Goal: Information Seeking & Learning: Understand process/instructions

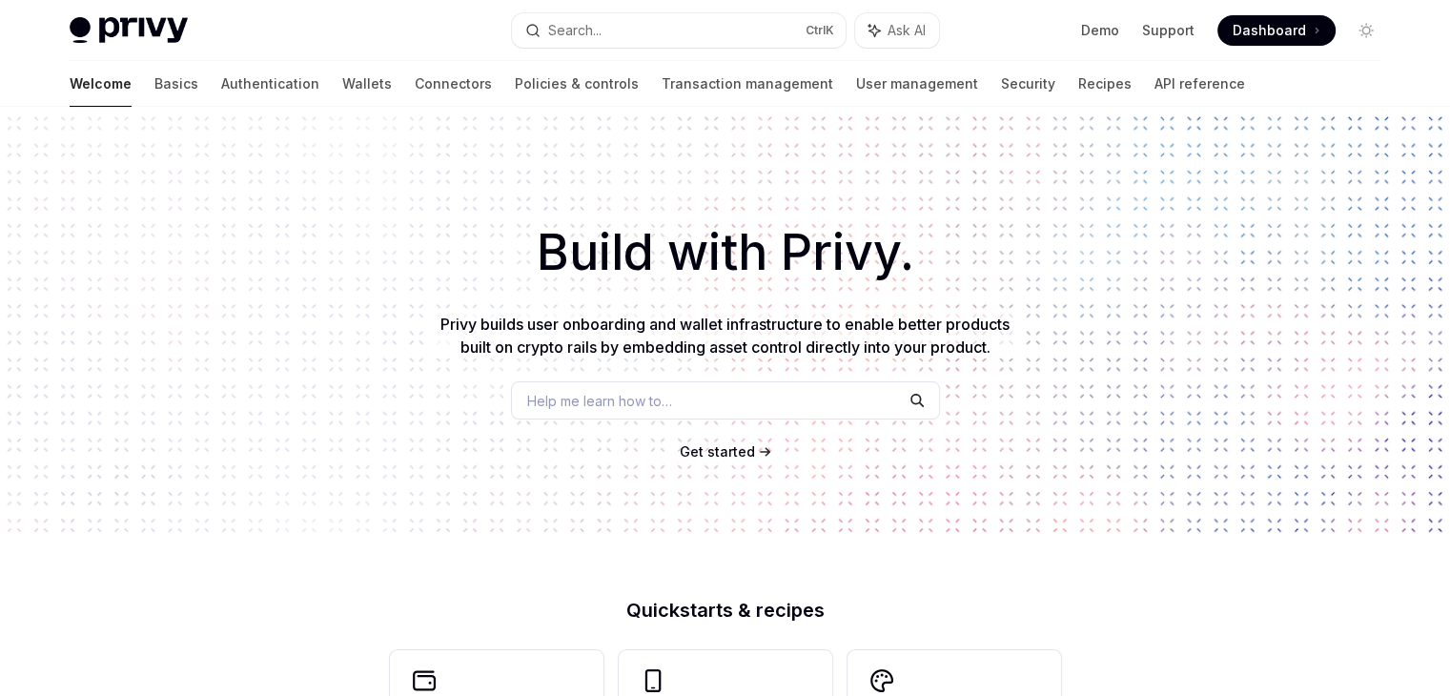
drag, startPoint x: 0, startPoint y: 0, endPoint x: 968, endPoint y: 180, distance: 984.3
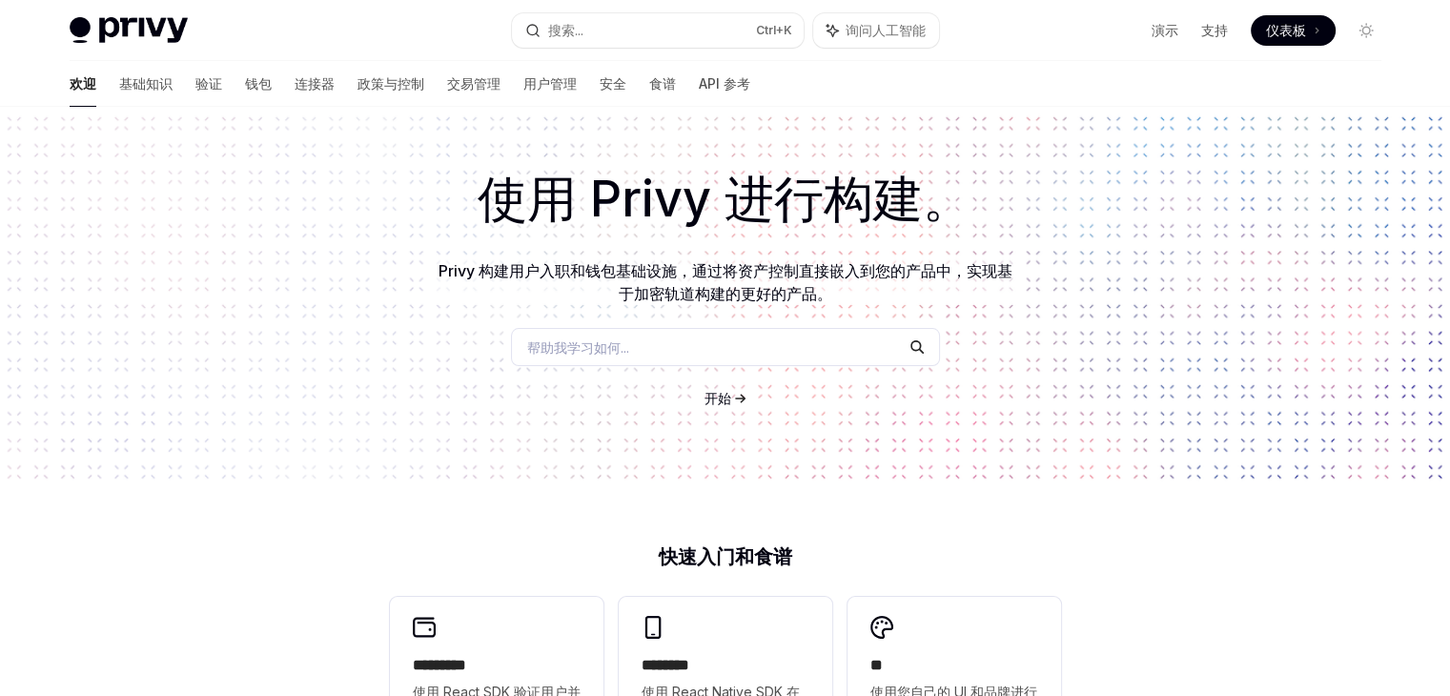
scroll to position [53, 0]
click at [245, 87] on font "钱包" at bounding box center [258, 83] width 27 height 16
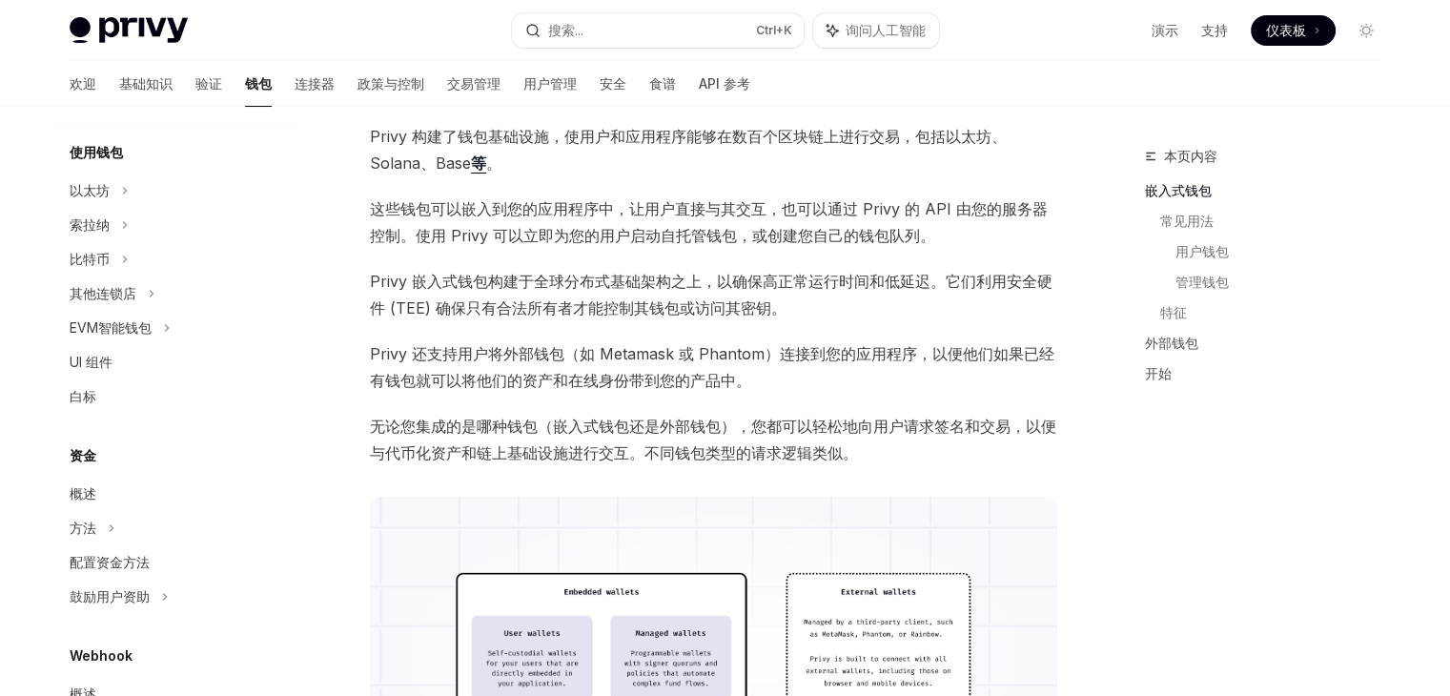
scroll to position [410, 0]
click at [295, 89] on font "连接器" at bounding box center [315, 83] width 40 height 16
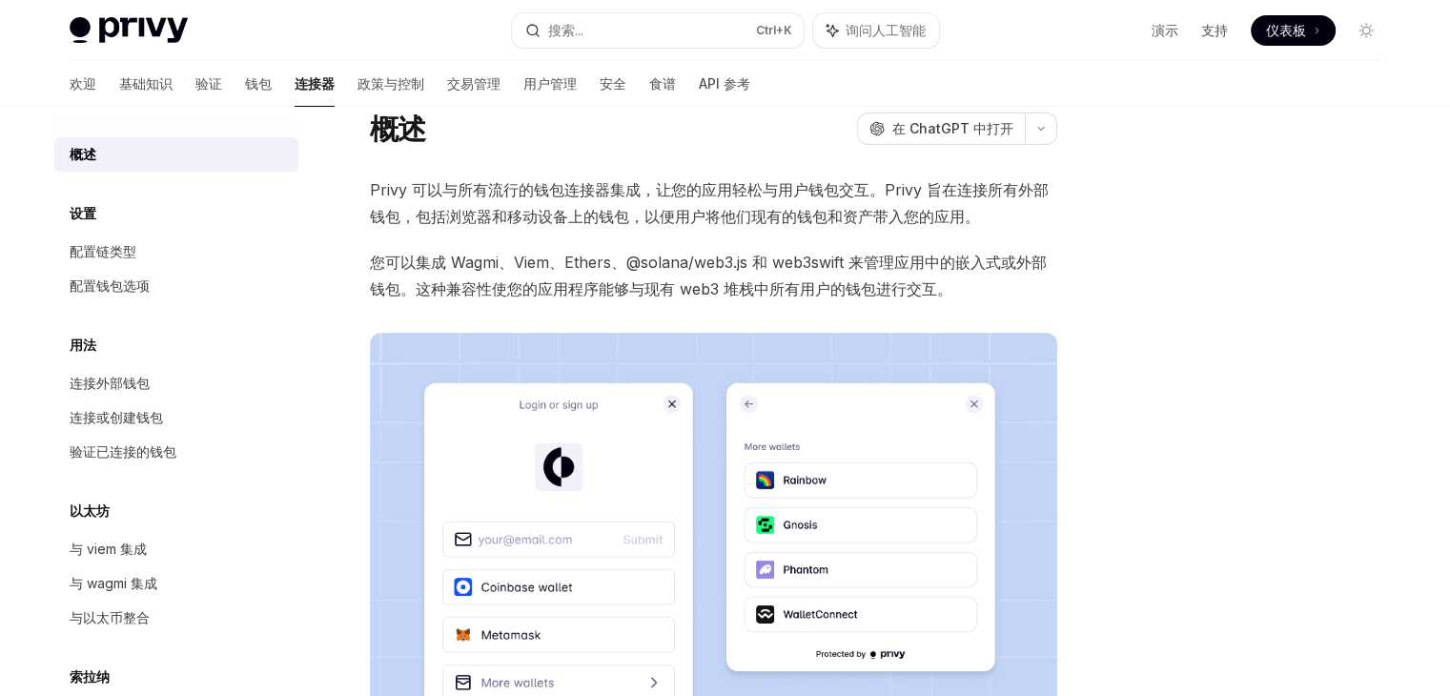
scroll to position [74, 0]
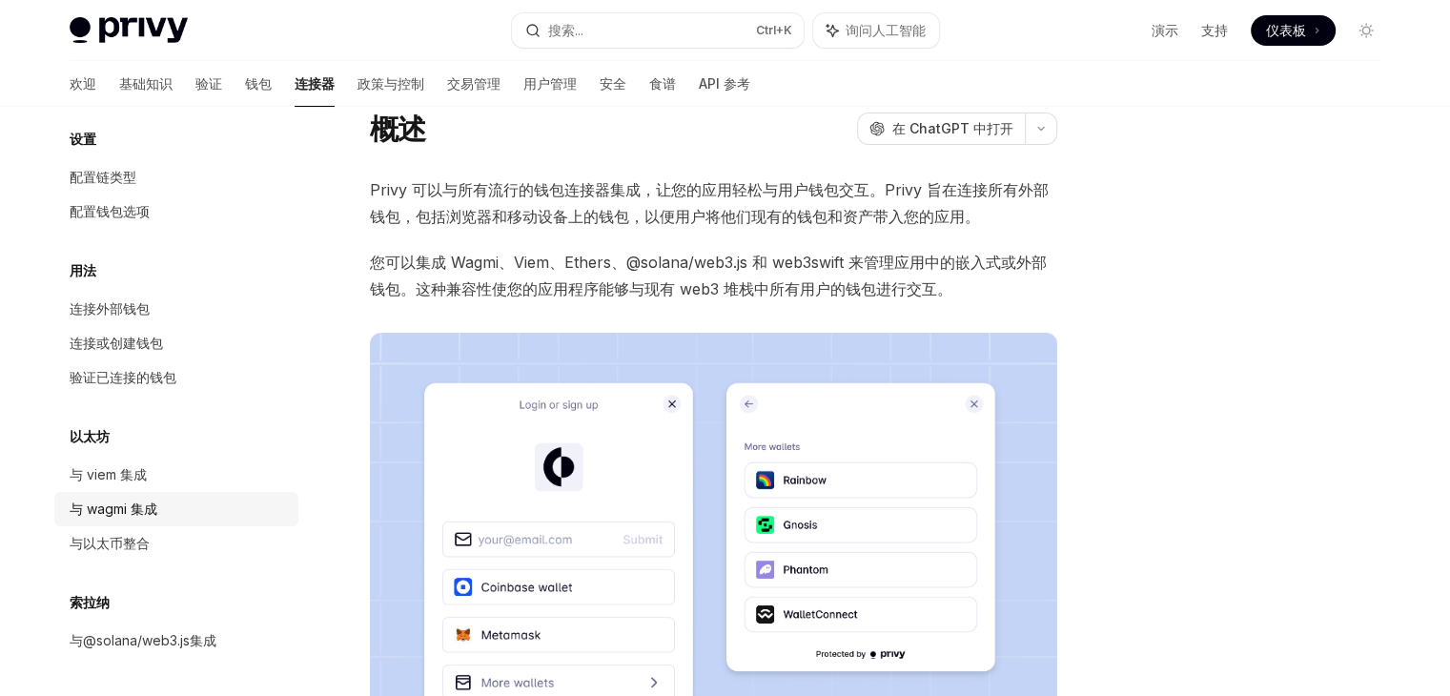
click at [137, 517] on div "与 wagmi 集成" at bounding box center [114, 509] width 88 height 23
type textarea "*"
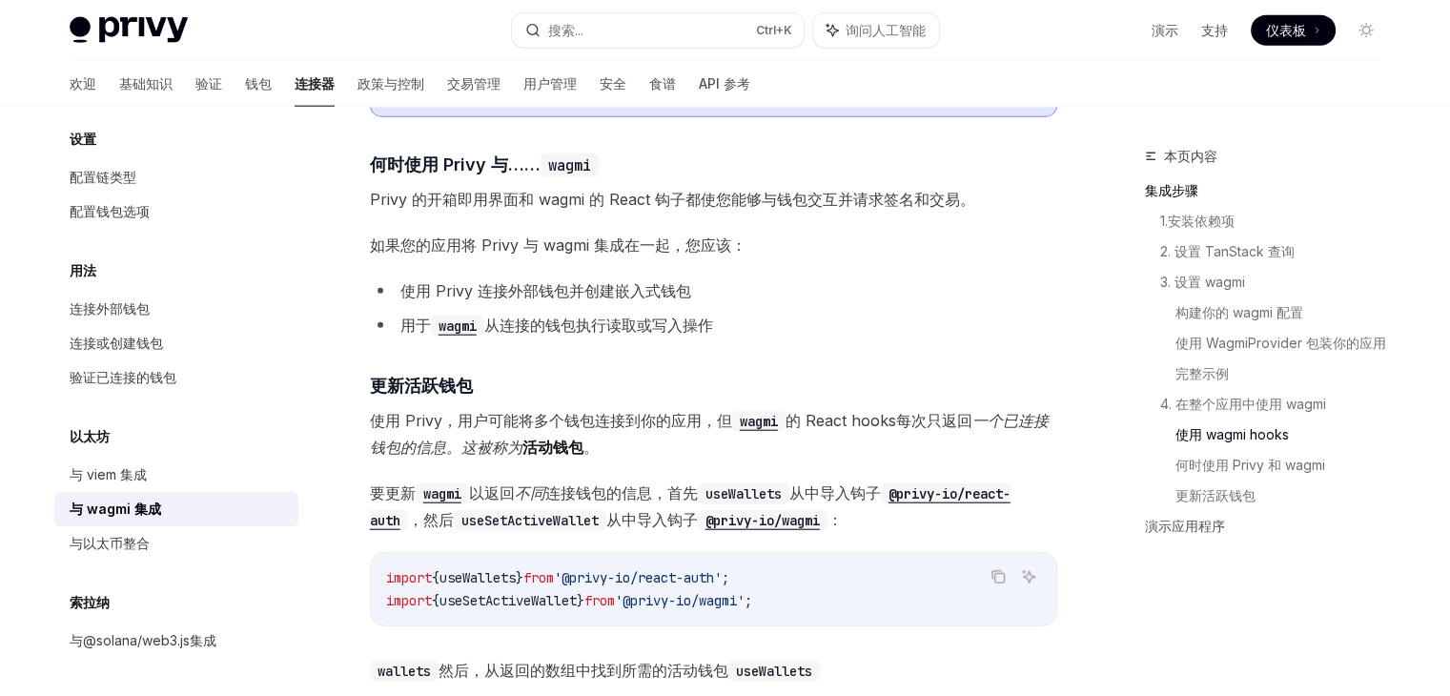
scroll to position [4555, 0]
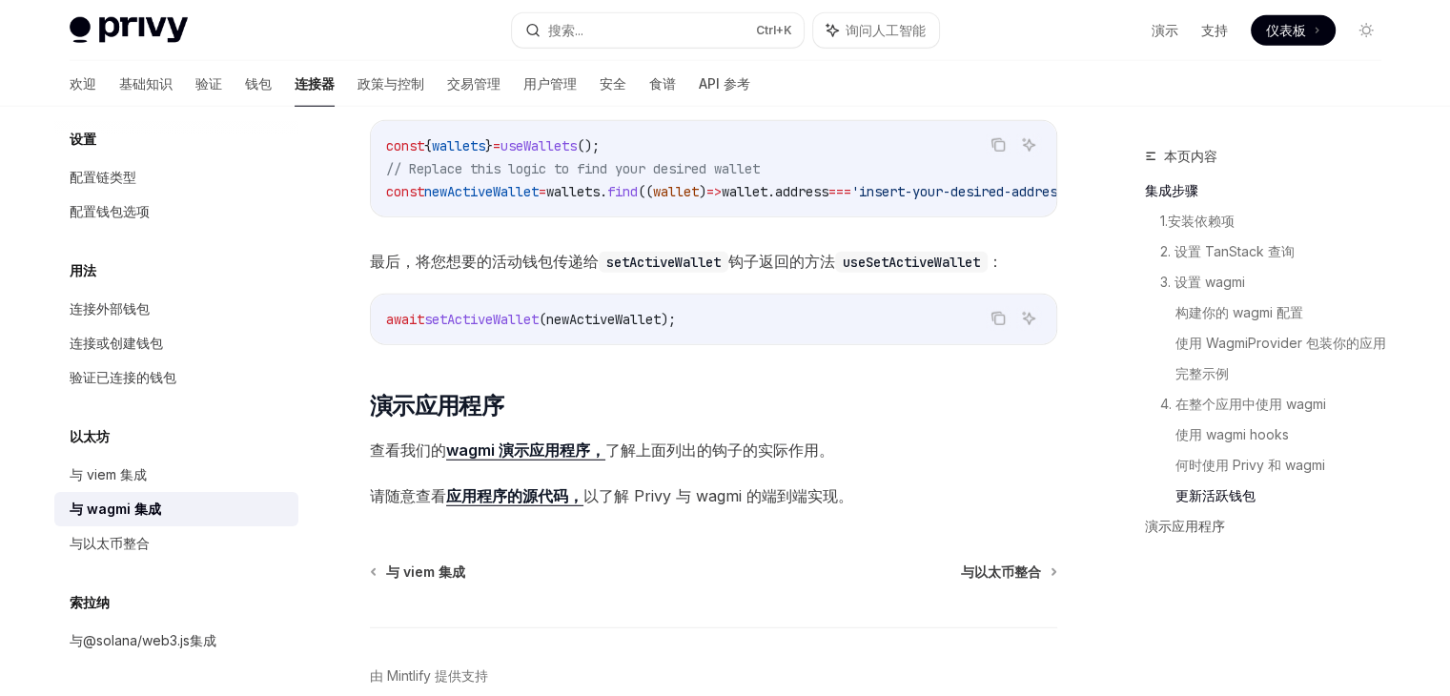
scroll to position [5107, 0]
click at [484, 330] on code "await setActiveWallet ( newActiveWallet );" at bounding box center [713, 318] width 655 height 23
click at [583, 343] on div "await setActiveWallet ( newActiveWallet );" at bounding box center [713, 319] width 685 height 50
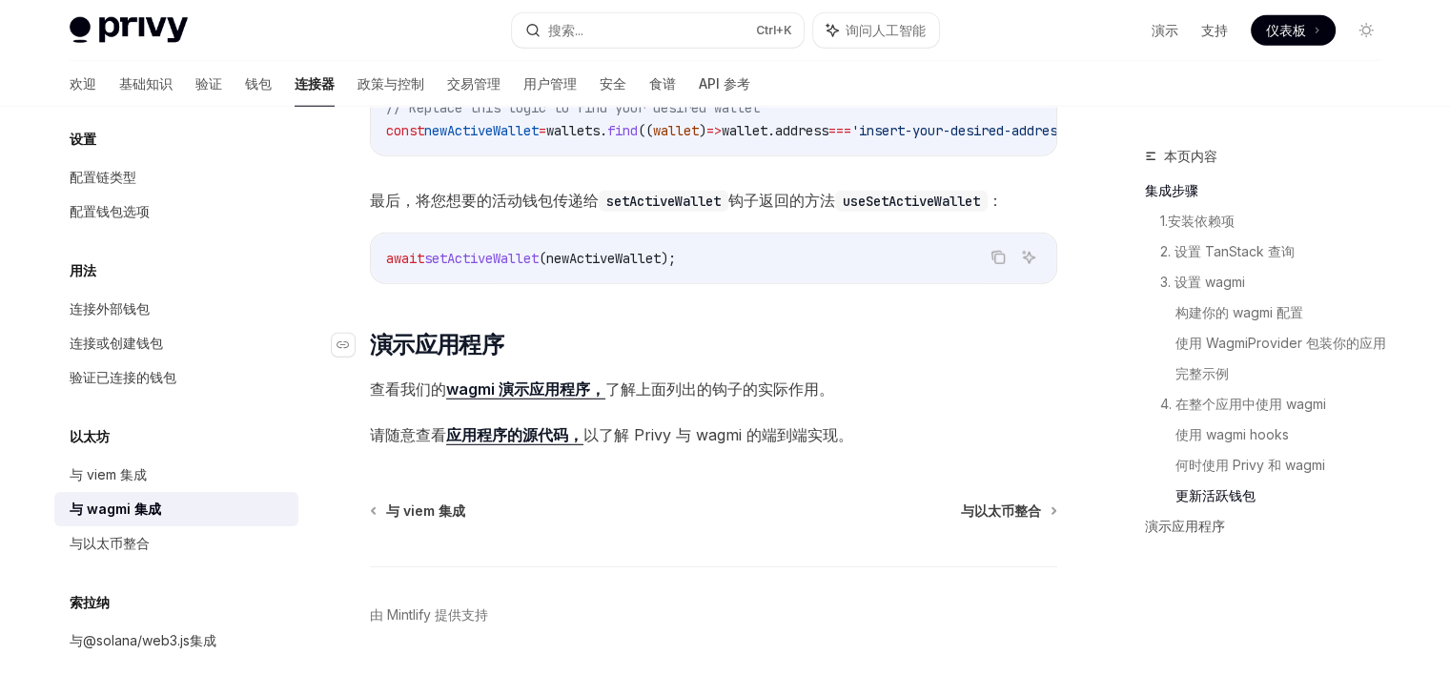
scroll to position [5164, 0]
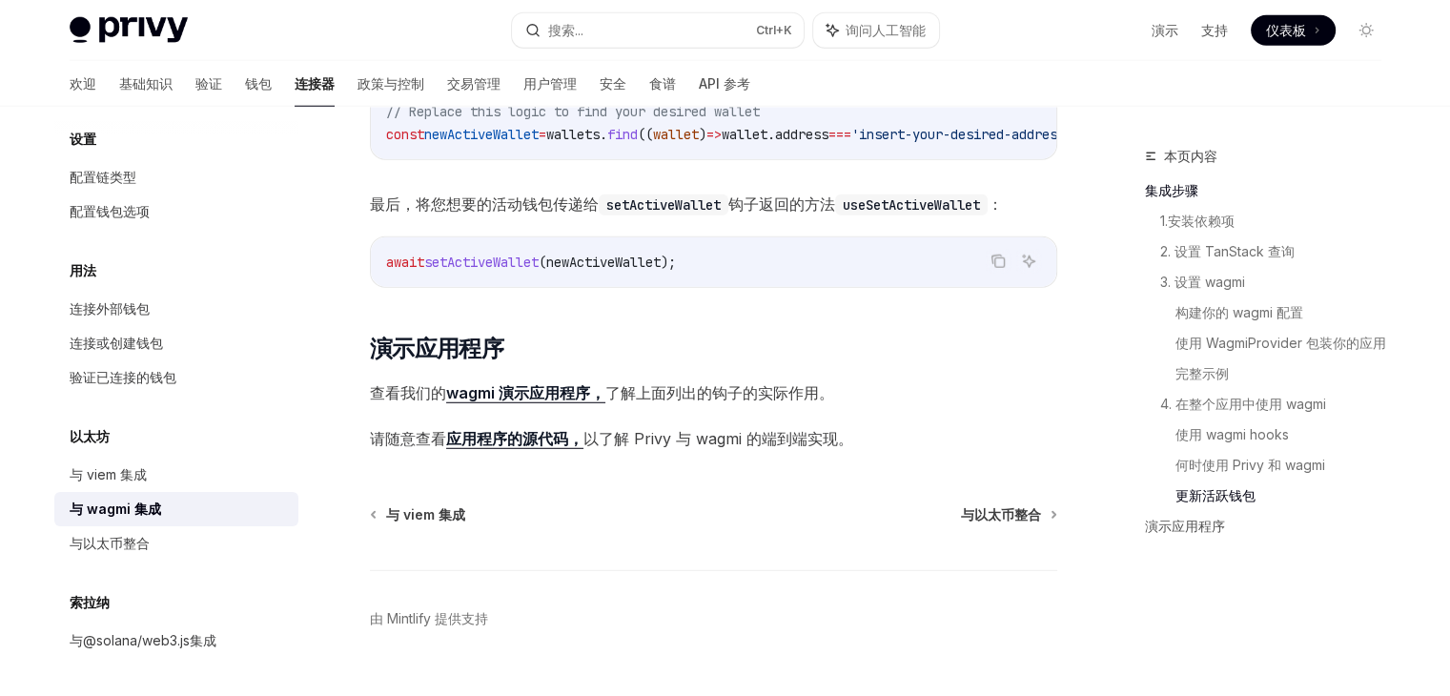
click at [469, 402] on font "wagmi 演示应用程序，" at bounding box center [525, 392] width 159 height 19
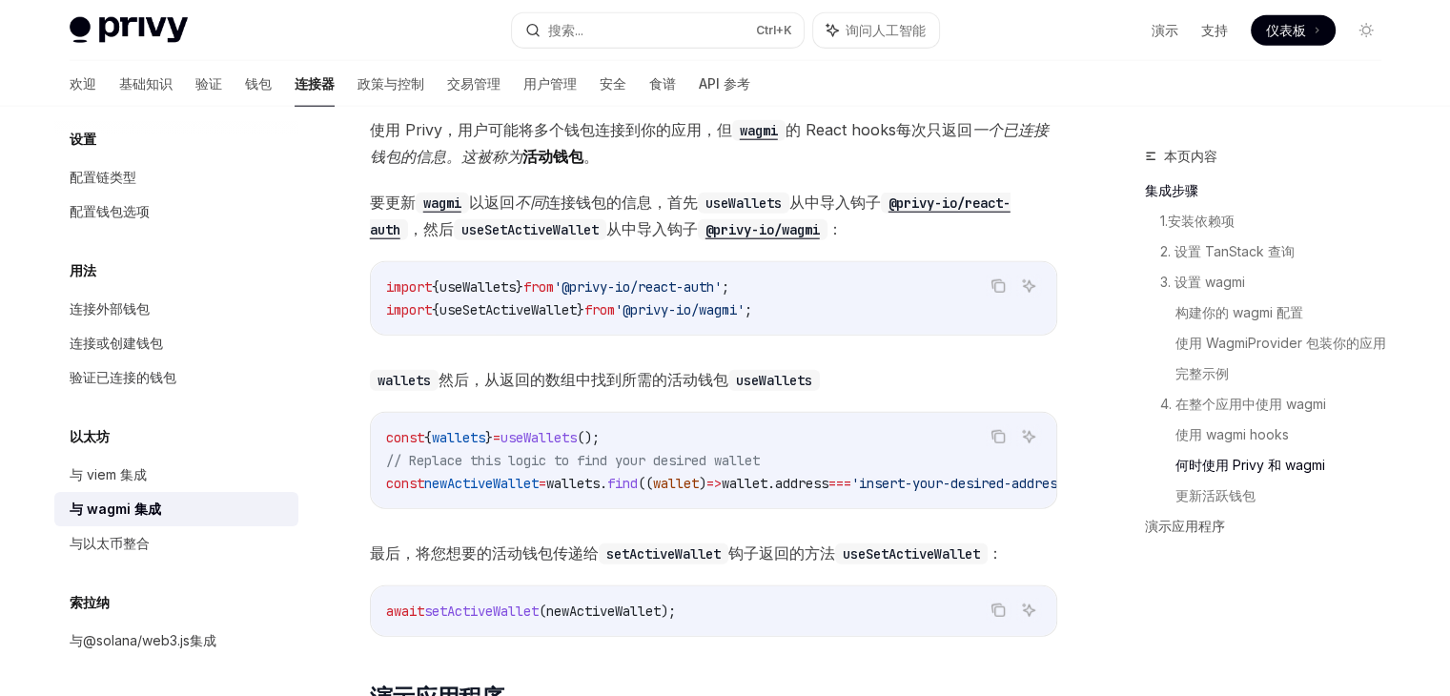
scroll to position [0, 0]
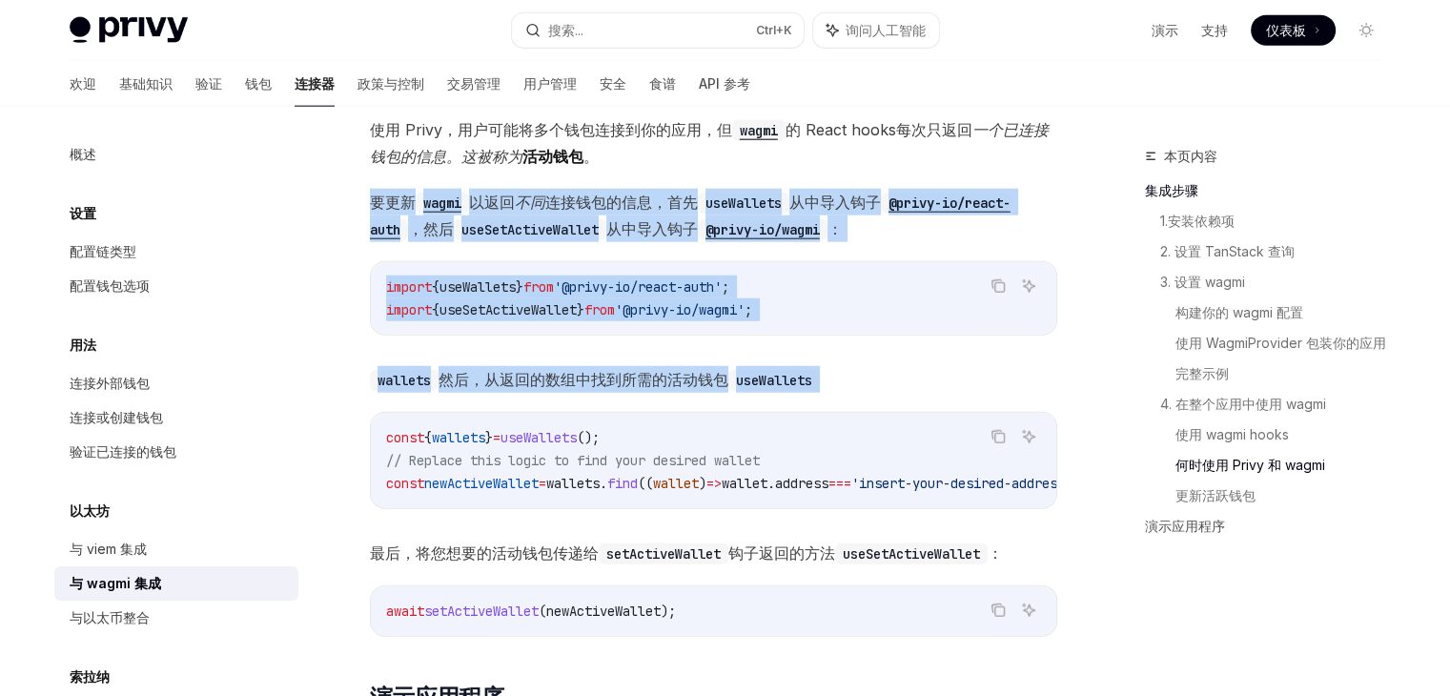
drag, startPoint x: 346, startPoint y: 200, endPoint x: 362, endPoint y: 459, distance: 258.9
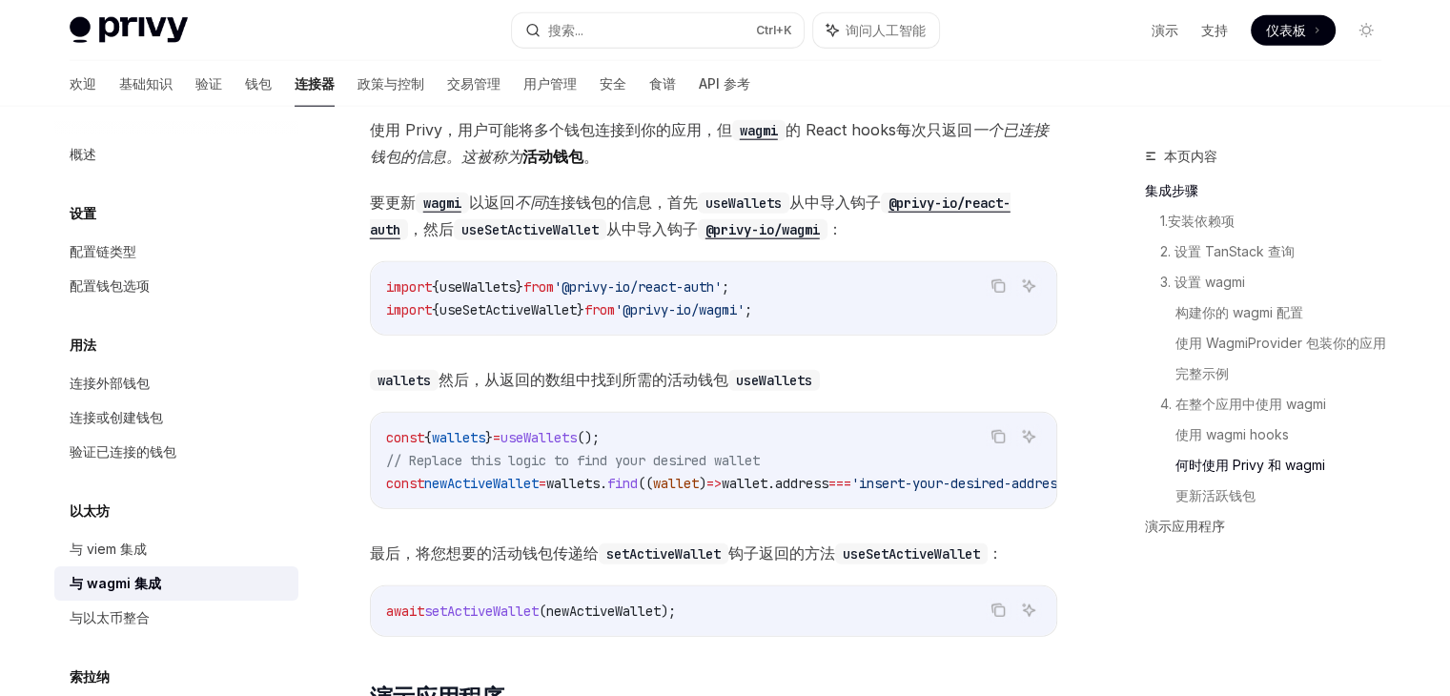
click at [793, 103] on div "欢迎 基础知识 验证 钱包 连接器 政策与控制 交易管理 用户管理 安全 食谱 API 参考" at bounding box center [725, 84] width 1403 height 46
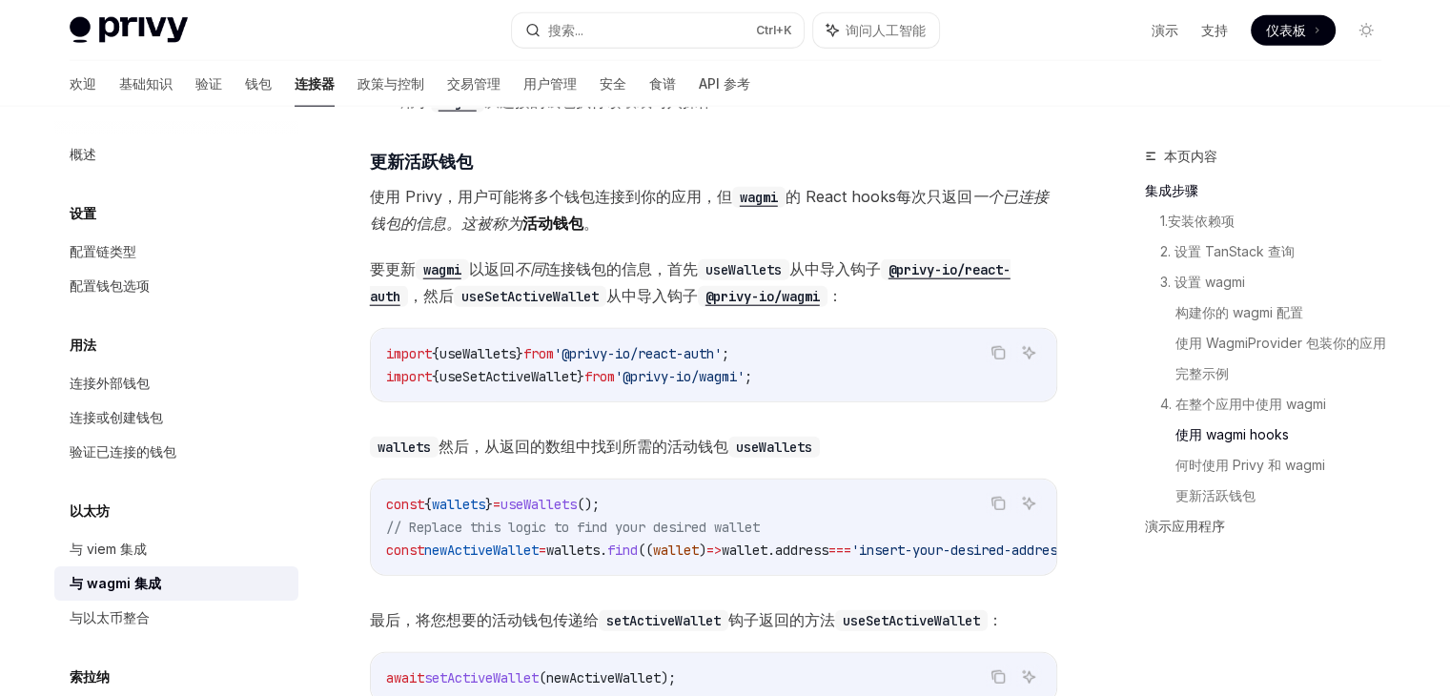
scroll to position [4750, 0]
click at [792, 355] on code "import { useWallets } from '@privy-io/react-auth' ; import { useSetActiveWallet…" at bounding box center [713, 363] width 655 height 46
click at [722, 360] on span "'@privy-io/react-auth'" at bounding box center [638, 351] width 168 height 17
click at [718, 376] on code "import { useWallets } from '@privy-io/react-auth' ; import { useSetActiveWallet…" at bounding box center [713, 363] width 655 height 46
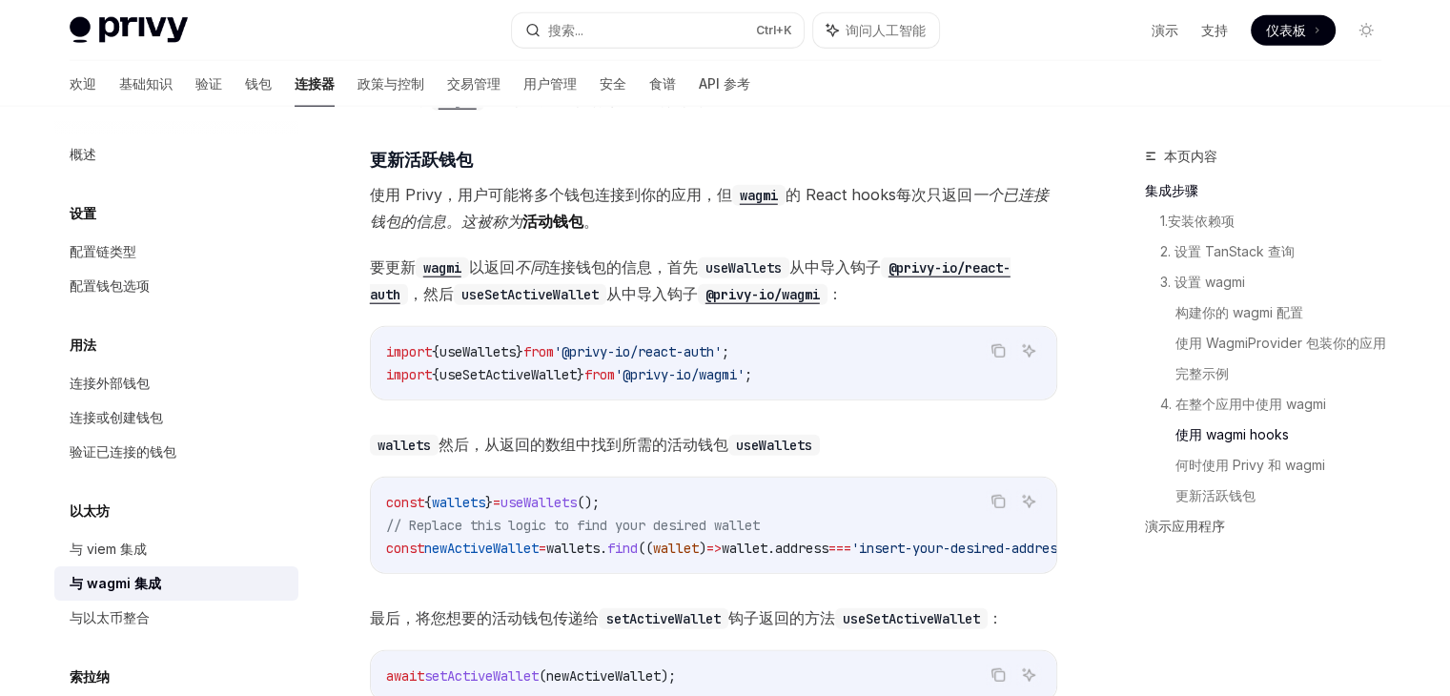
click at [505, 379] on span "useSetActiveWallet" at bounding box center [508, 374] width 137 height 17
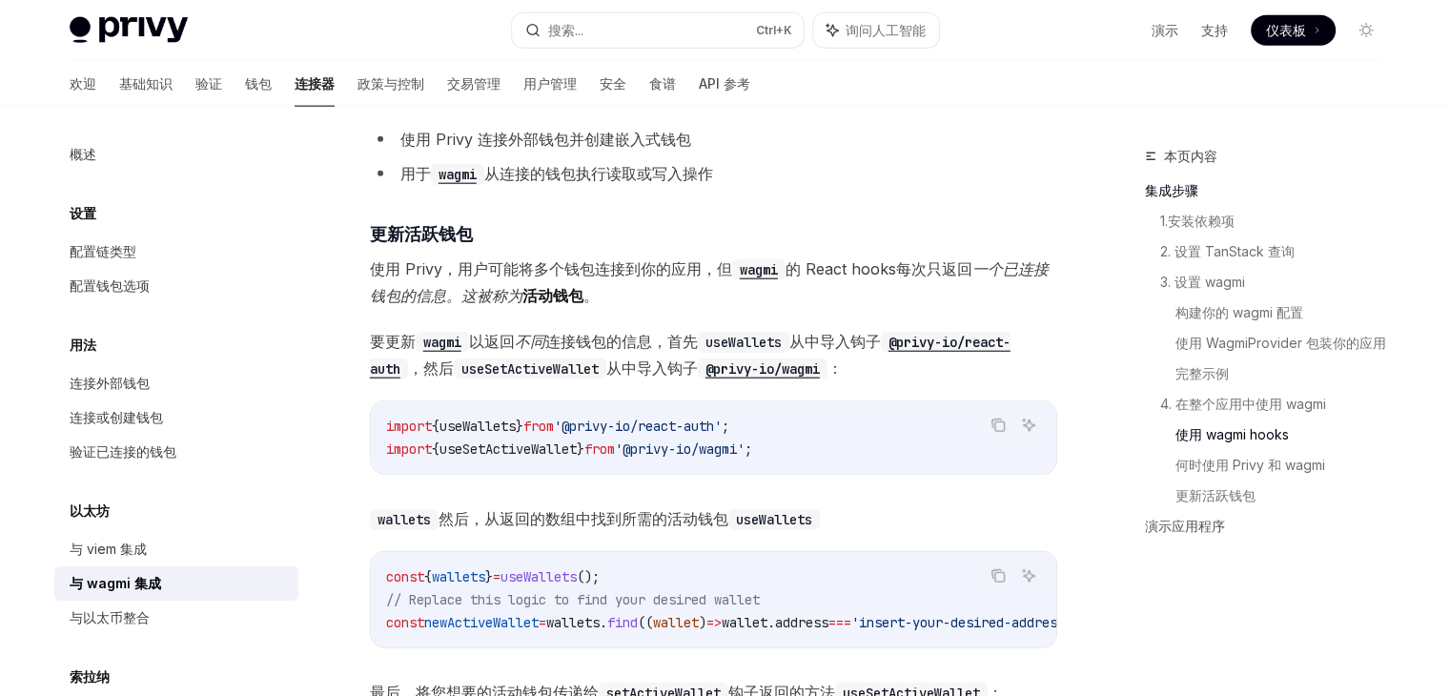
scroll to position [4698, 0]
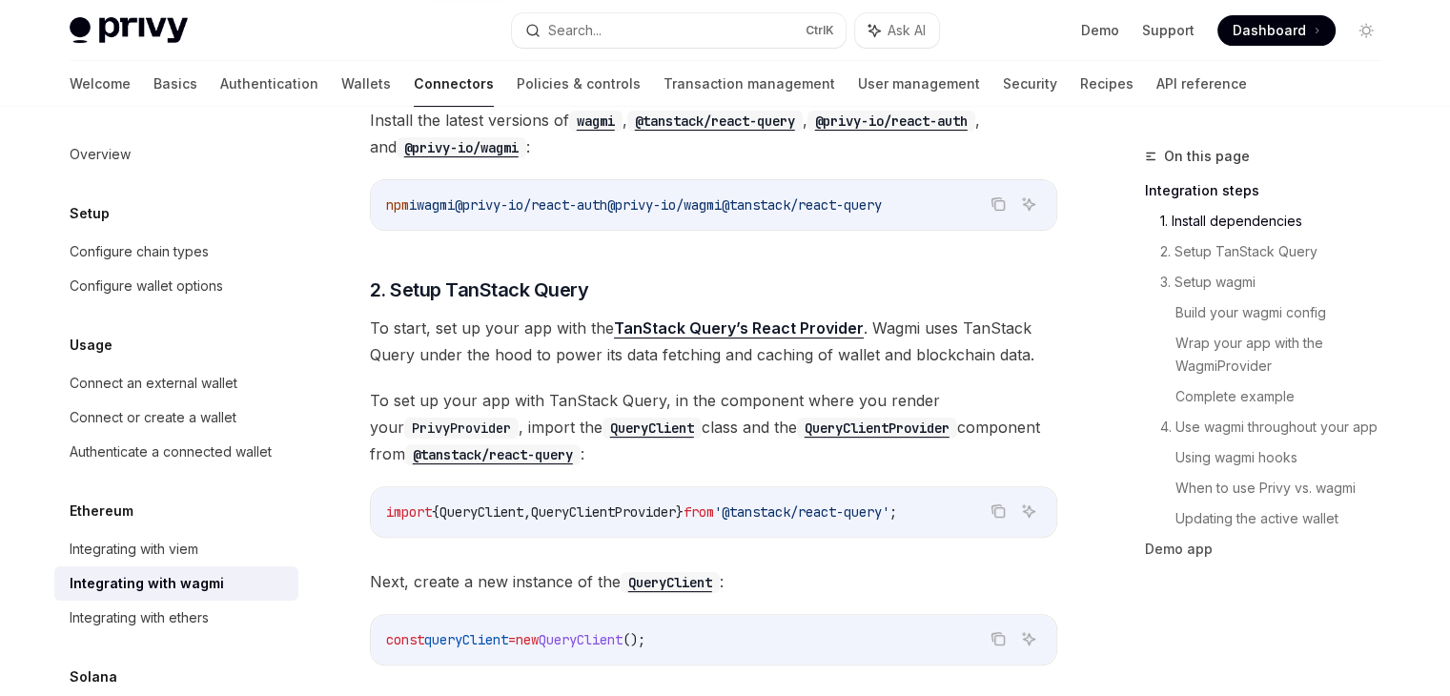
scroll to position [490, 0]
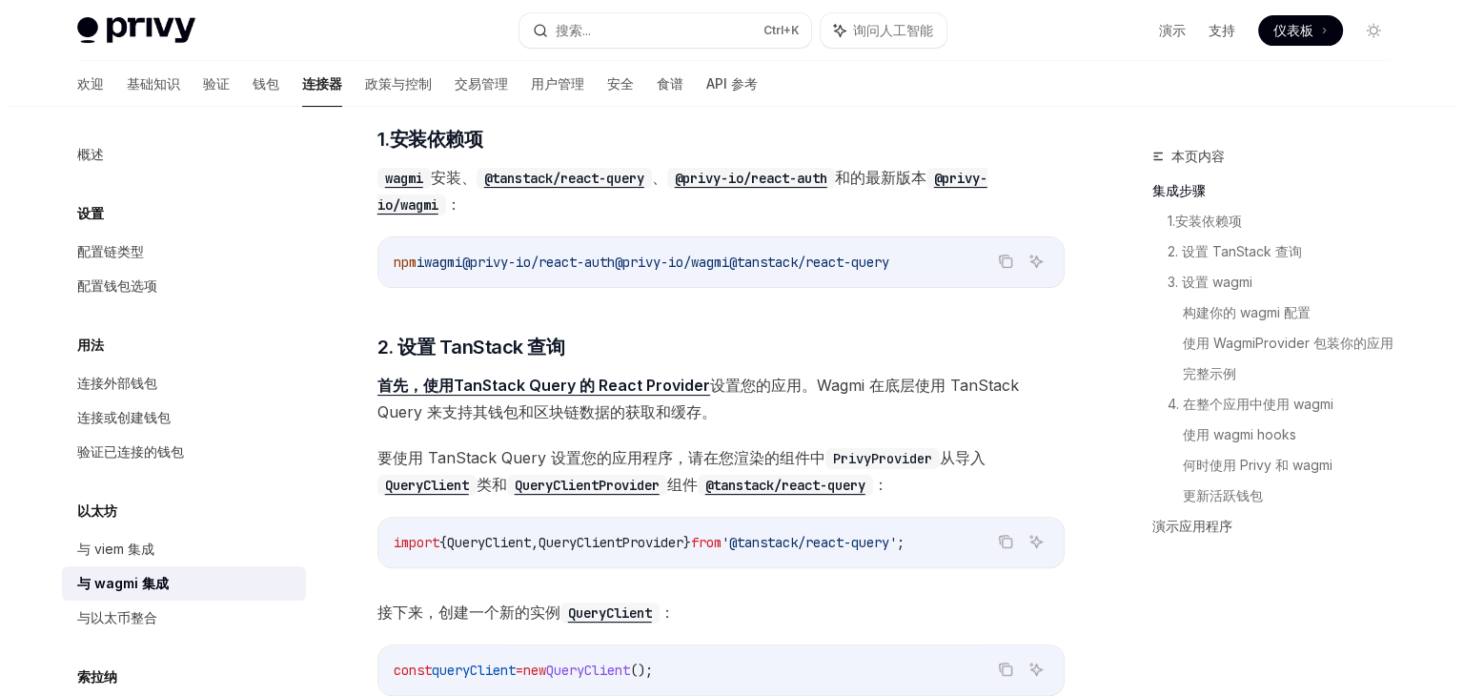
scroll to position [404, 0]
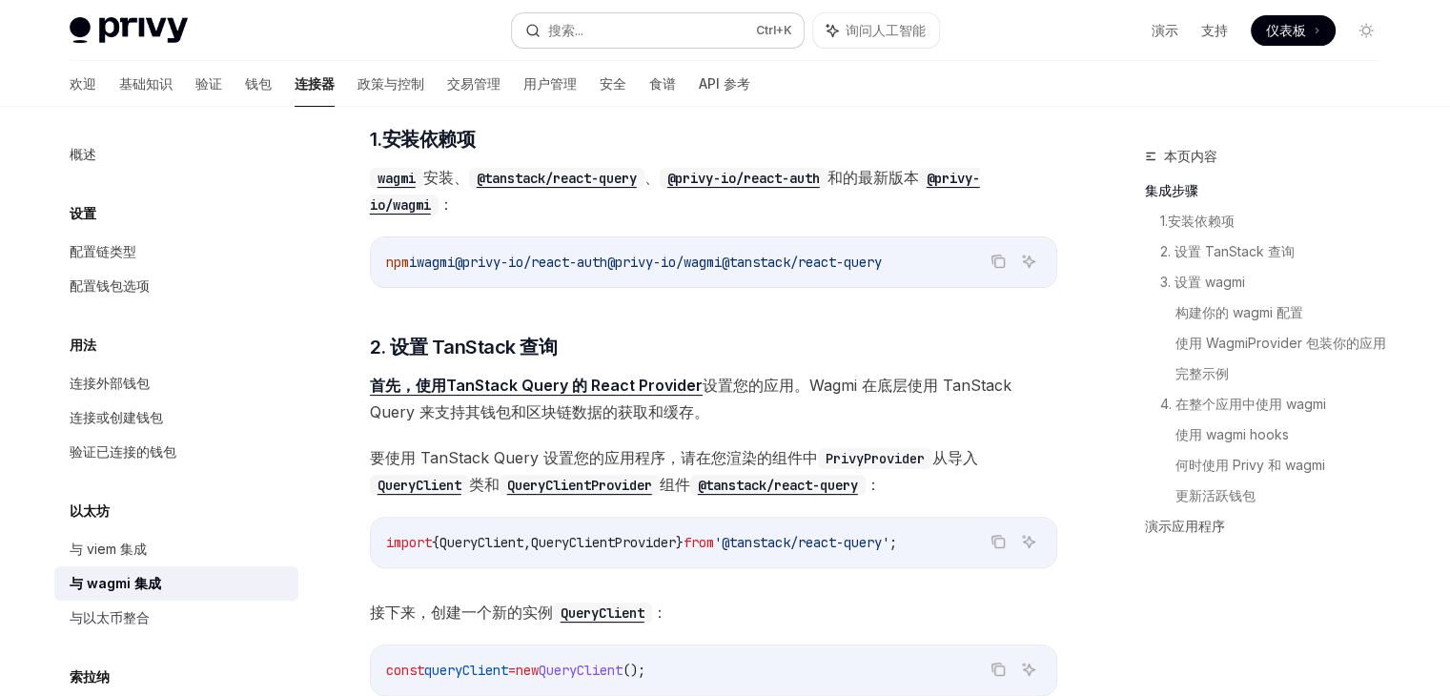
click at [646, 35] on button "搜索... Ctrl +K" at bounding box center [658, 30] width 292 height 34
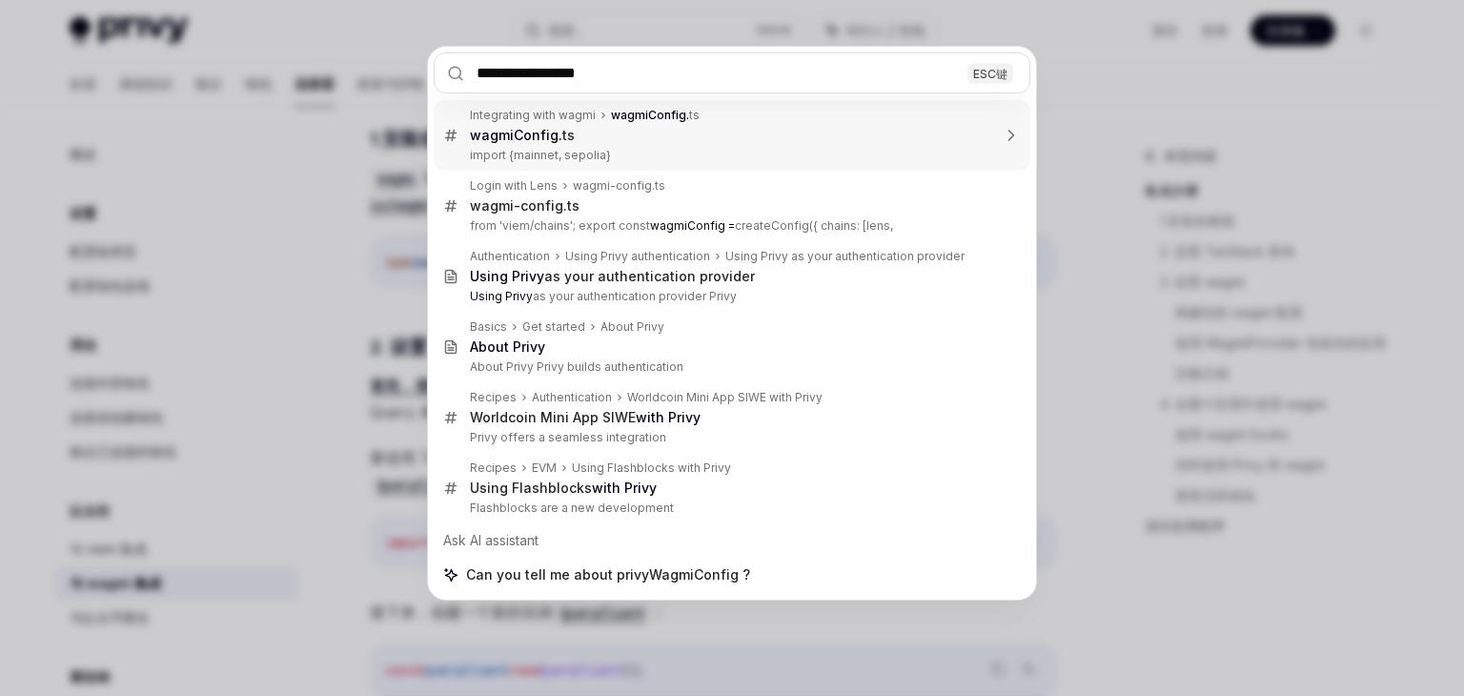
type input "**********"
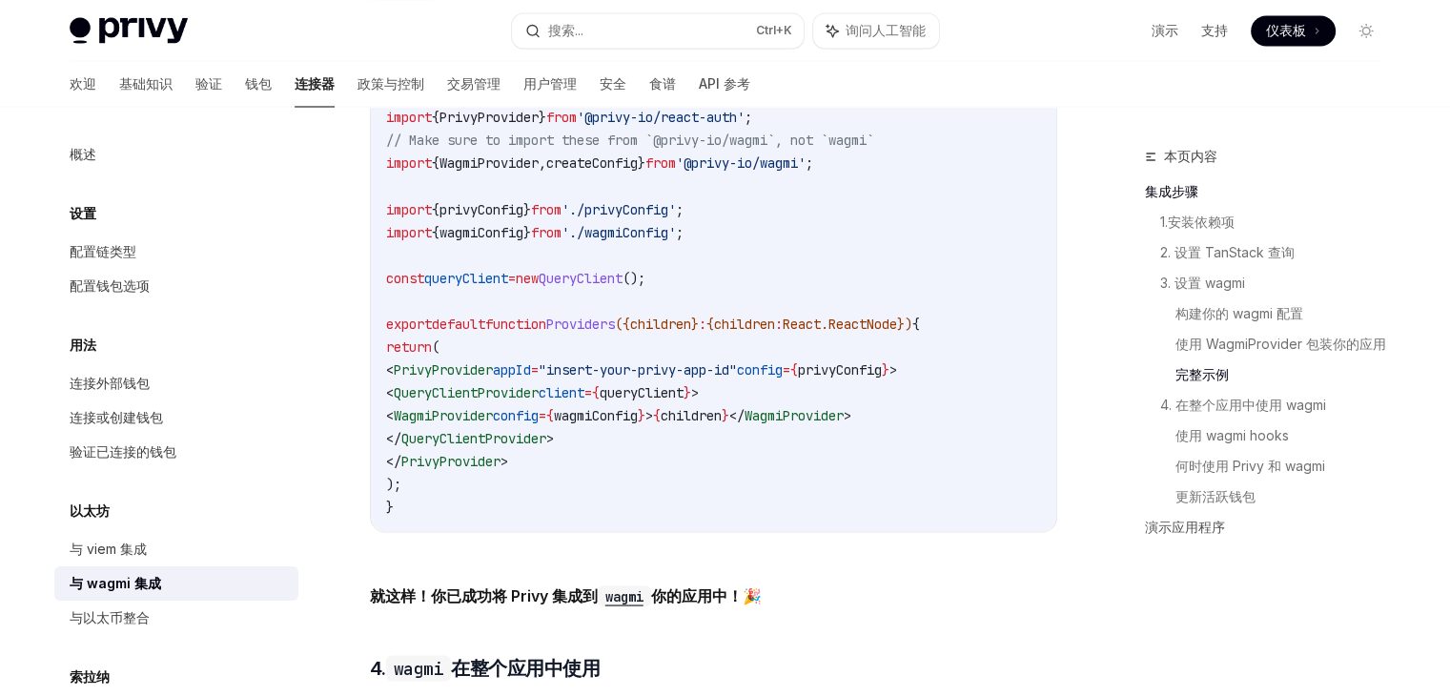
scroll to position [3456, 0]
click at [638, 414] on span "wagmiConfig" at bounding box center [596, 415] width 84 height 17
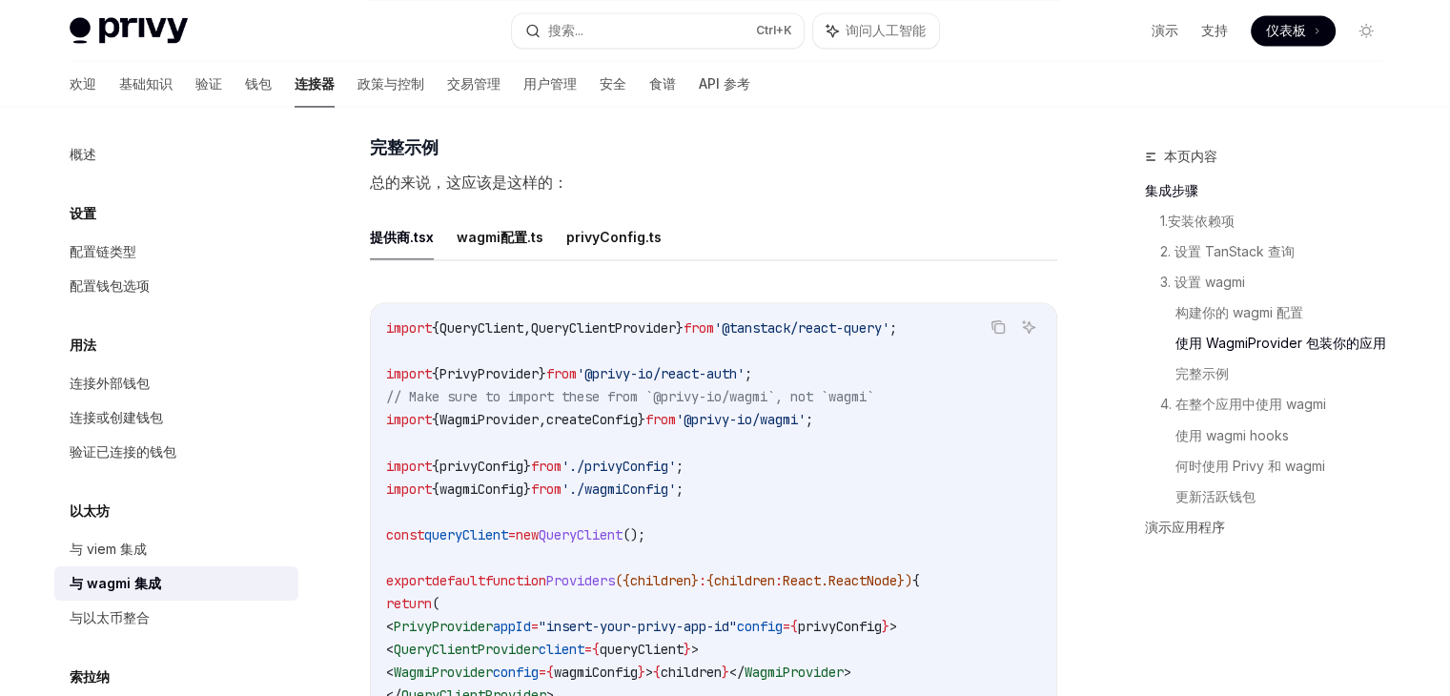
scroll to position [3228, 0]
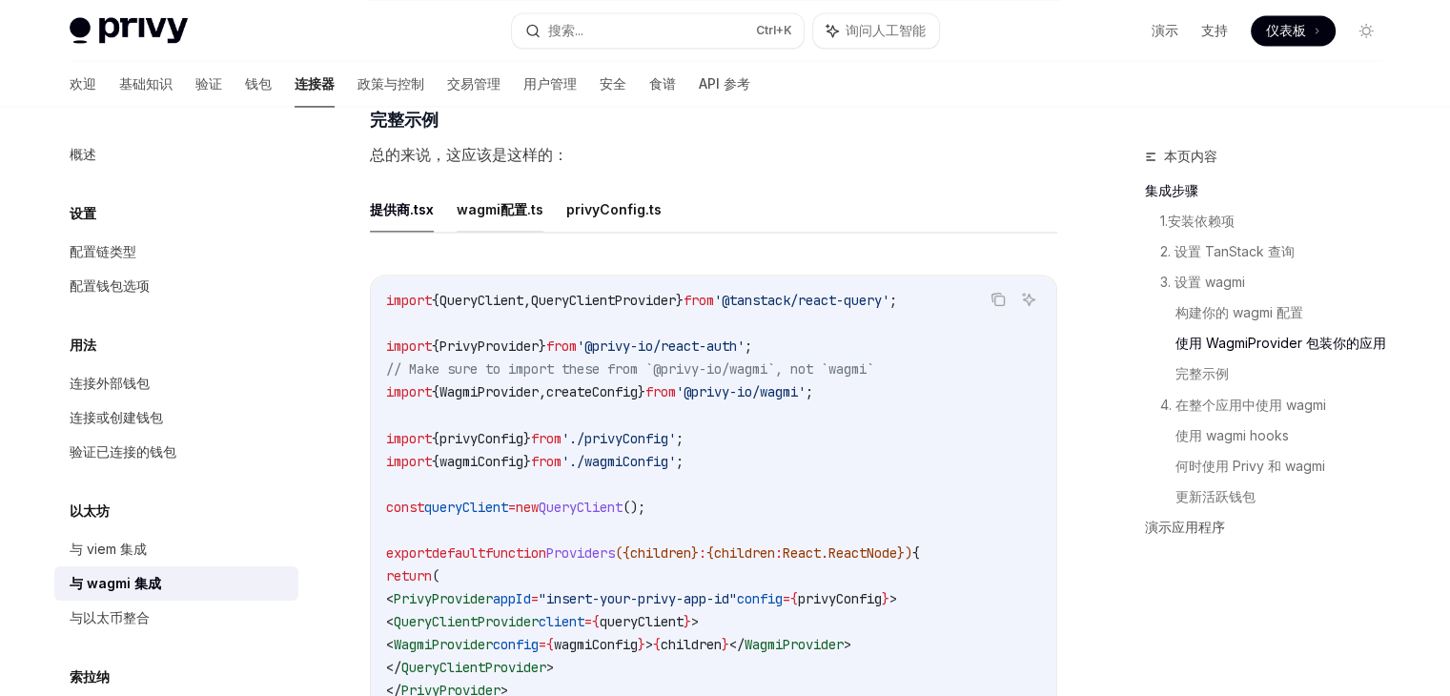
click at [470, 215] on font "wagmi配置.ts" at bounding box center [500, 209] width 87 height 16
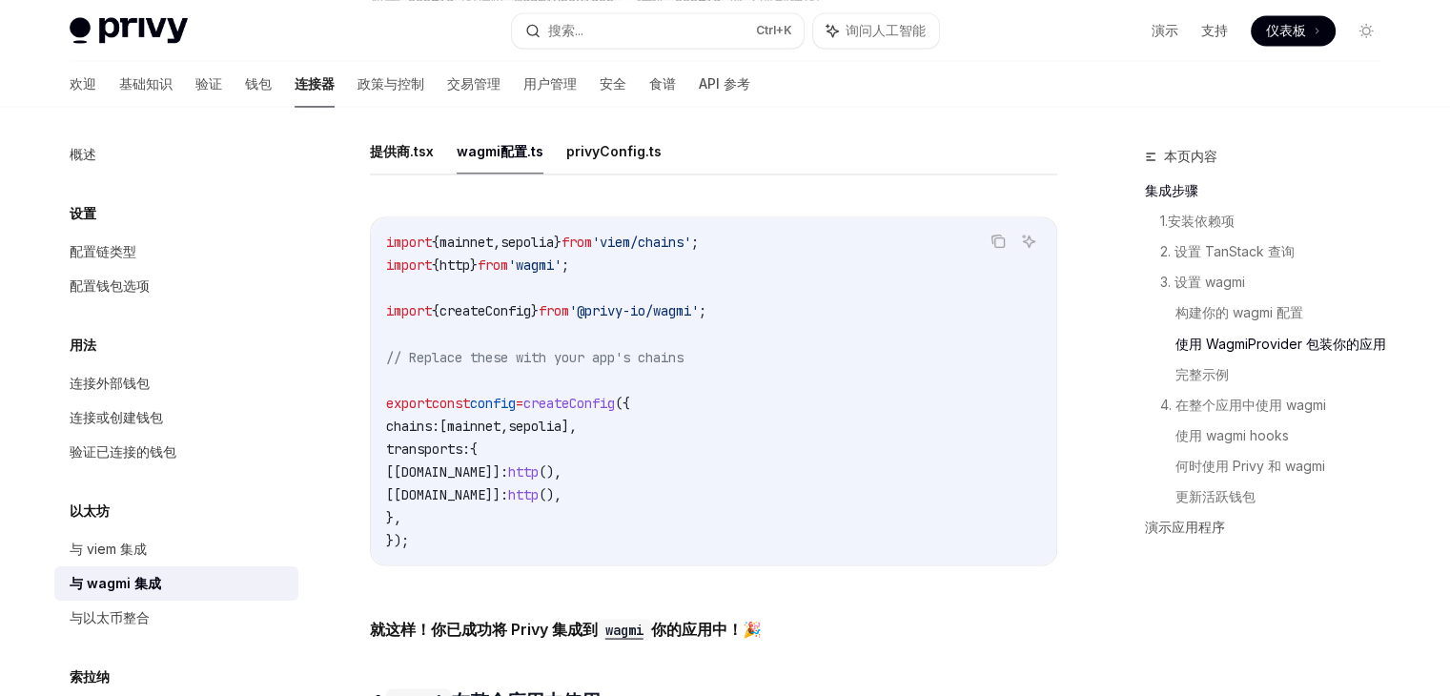
scroll to position [3287, 0]
click at [598, 165] on button "privyConfig.ts" at bounding box center [613, 150] width 95 height 45
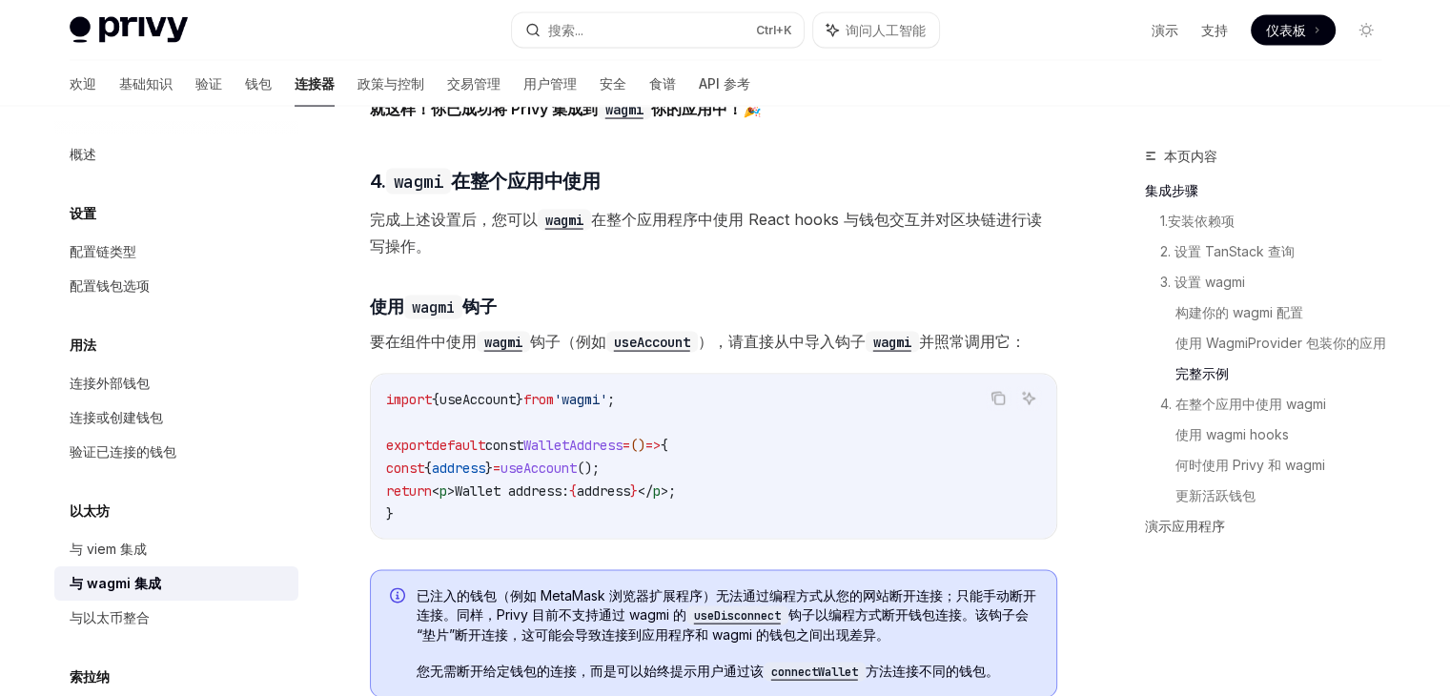
scroll to position [3680, 0]
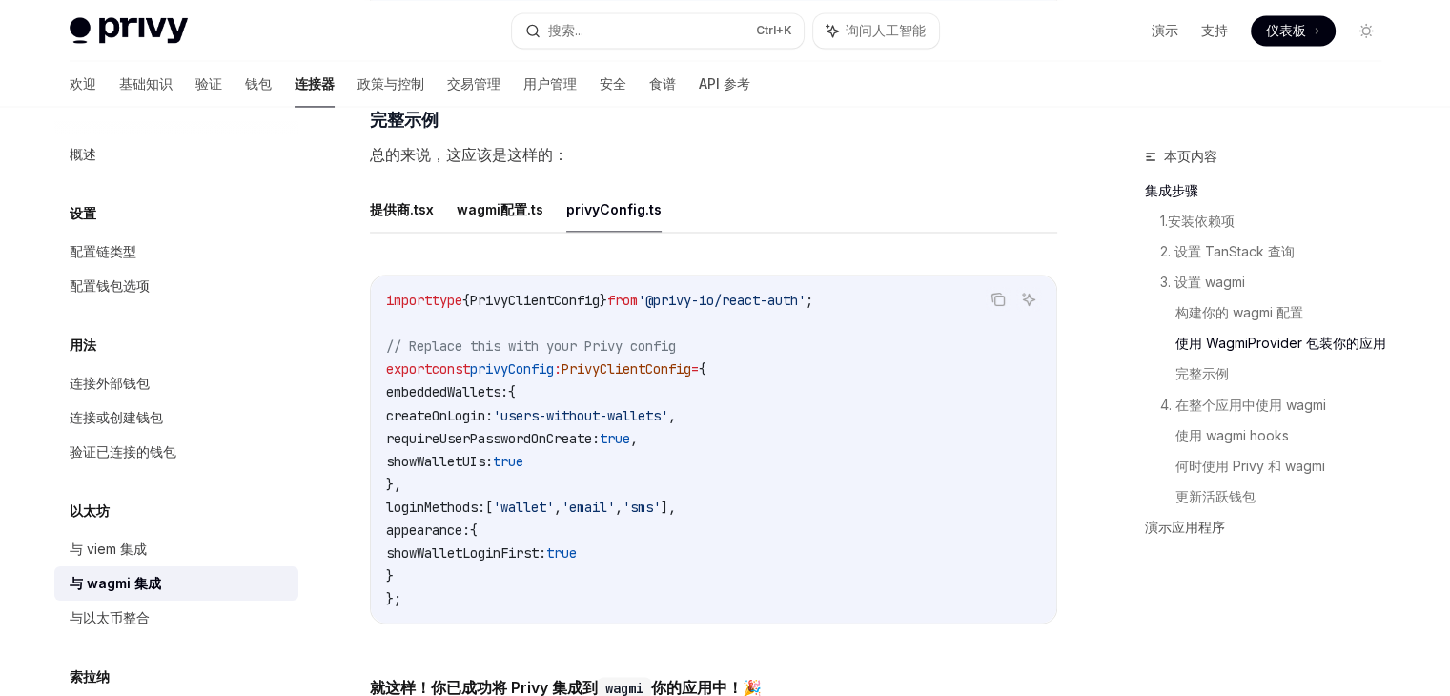
scroll to position [3222, 0]
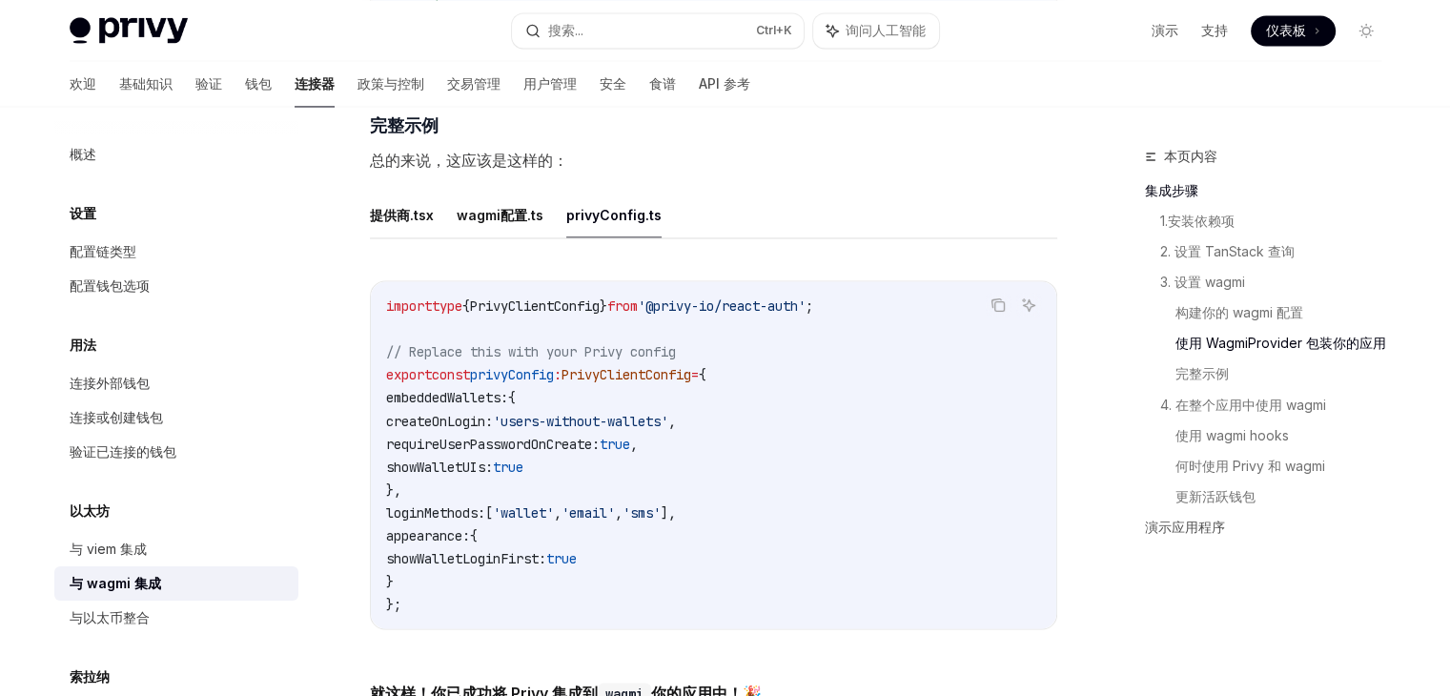
click at [546, 318] on code "import type { PrivyClientConfig } from '@privy-io/react-auth' ; // Replace this…" at bounding box center [713, 455] width 655 height 320
click at [567, 313] on span "PrivyClientConfig" at bounding box center [535, 305] width 130 height 17
click at [710, 344] on code "import type { PrivyClientConfig } from '@privy-io/react-auth' ; // Replace this…" at bounding box center [713, 455] width 655 height 320
click at [568, 306] on span "PrivyClientConfig" at bounding box center [535, 305] width 130 height 17
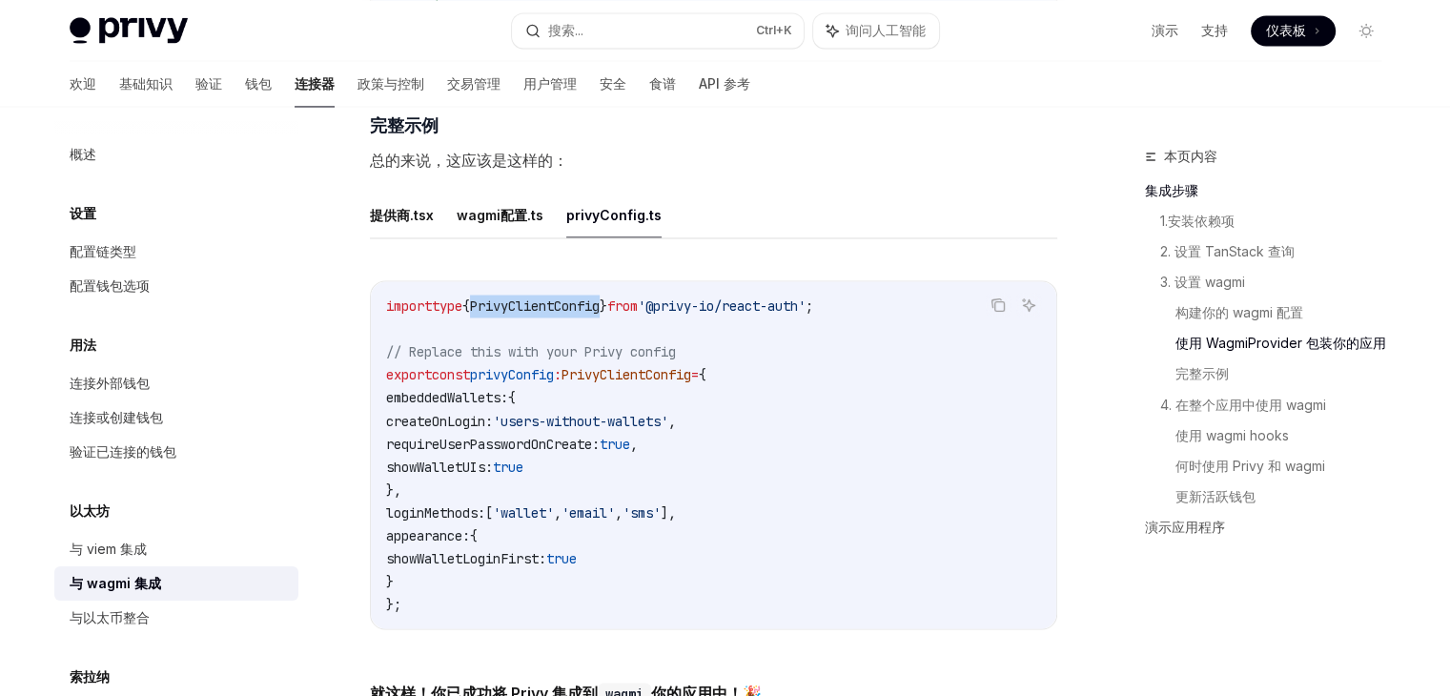
click at [568, 306] on span "PrivyClientConfig" at bounding box center [535, 305] width 130 height 17
click at [659, 352] on span "// Replace this with your Privy config" at bounding box center [531, 351] width 290 height 17
click at [411, 227] on font "提供商.tsx" at bounding box center [402, 215] width 64 height 23
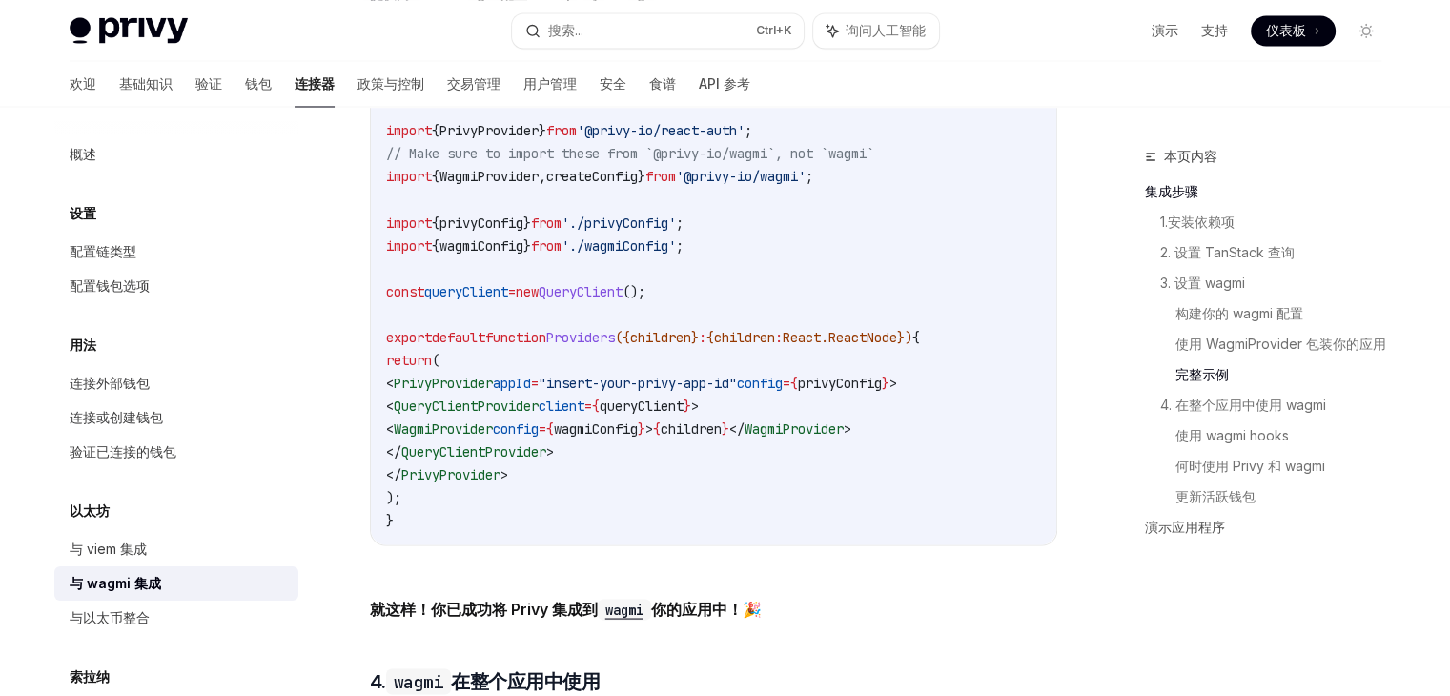
scroll to position [3184, 0]
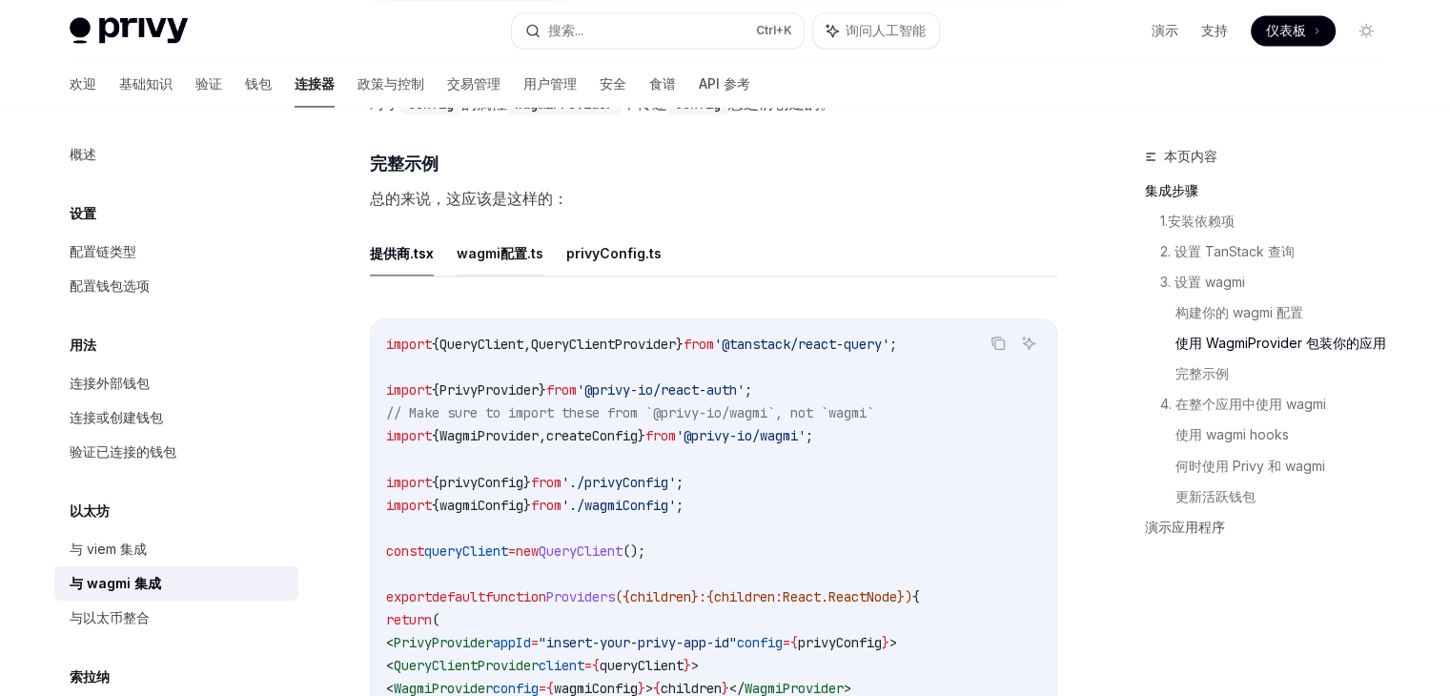
click at [480, 246] on font "wagmi配置.ts" at bounding box center [500, 253] width 87 height 23
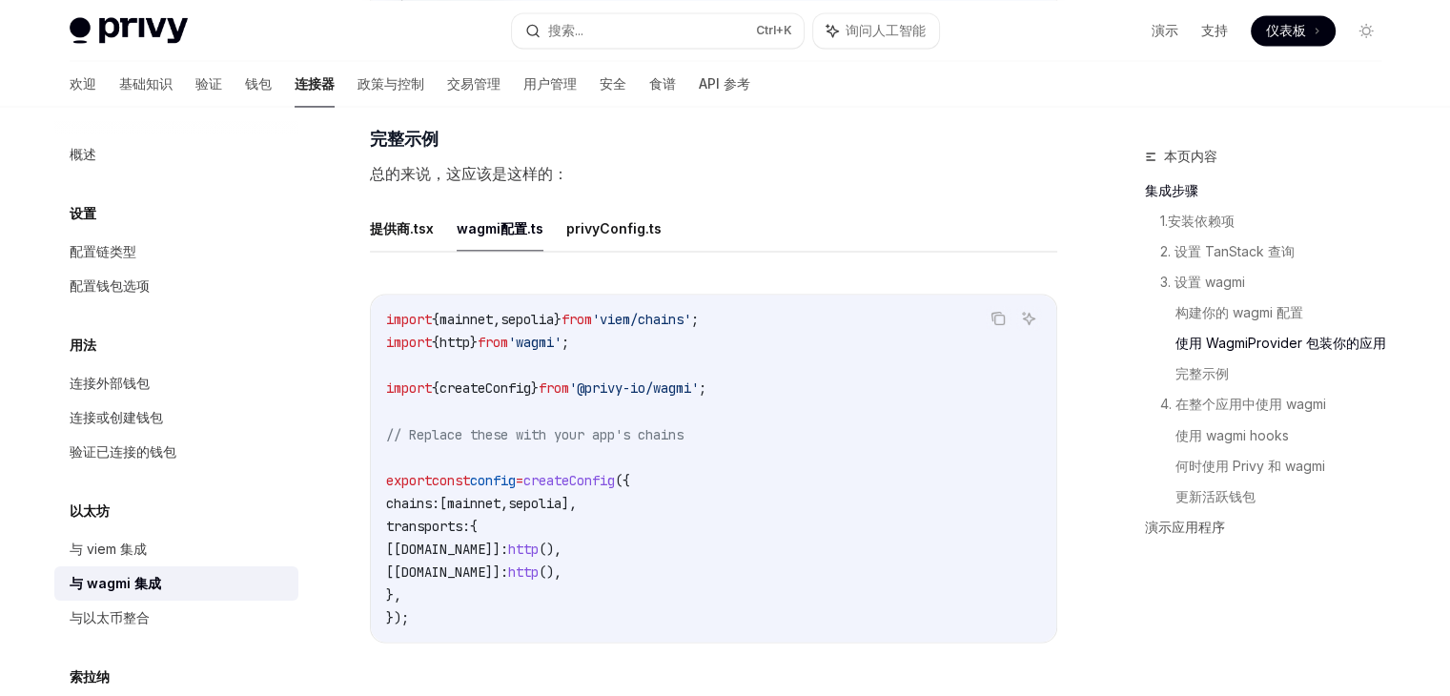
scroll to position [3210, 0]
click at [480, 398] on code "import { mainnet , sepolia } from 'viem/chains' ; import { http } from 'wagmi' …" at bounding box center [713, 467] width 655 height 320
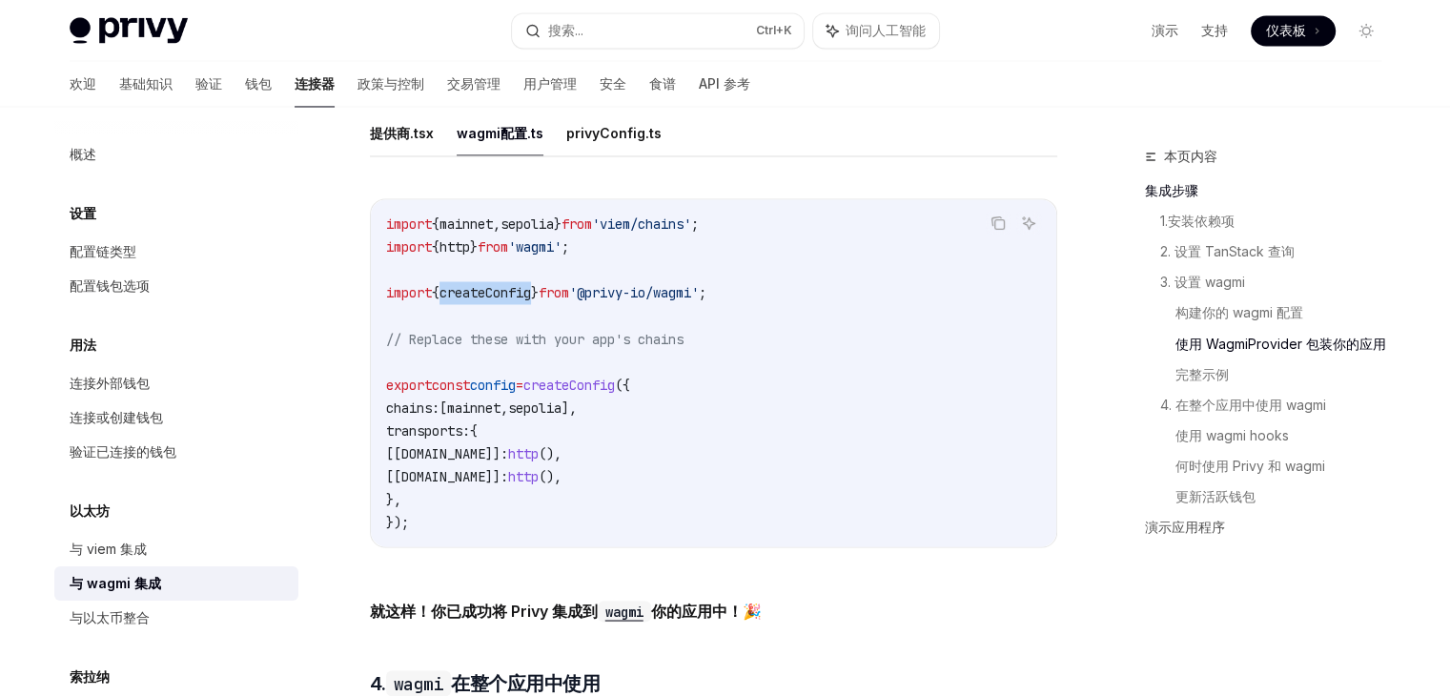
scroll to position [3303, 0]
click at [608, 152] on button "privyConfig.ts" at bounding box center [613, 134] width 95 height 45
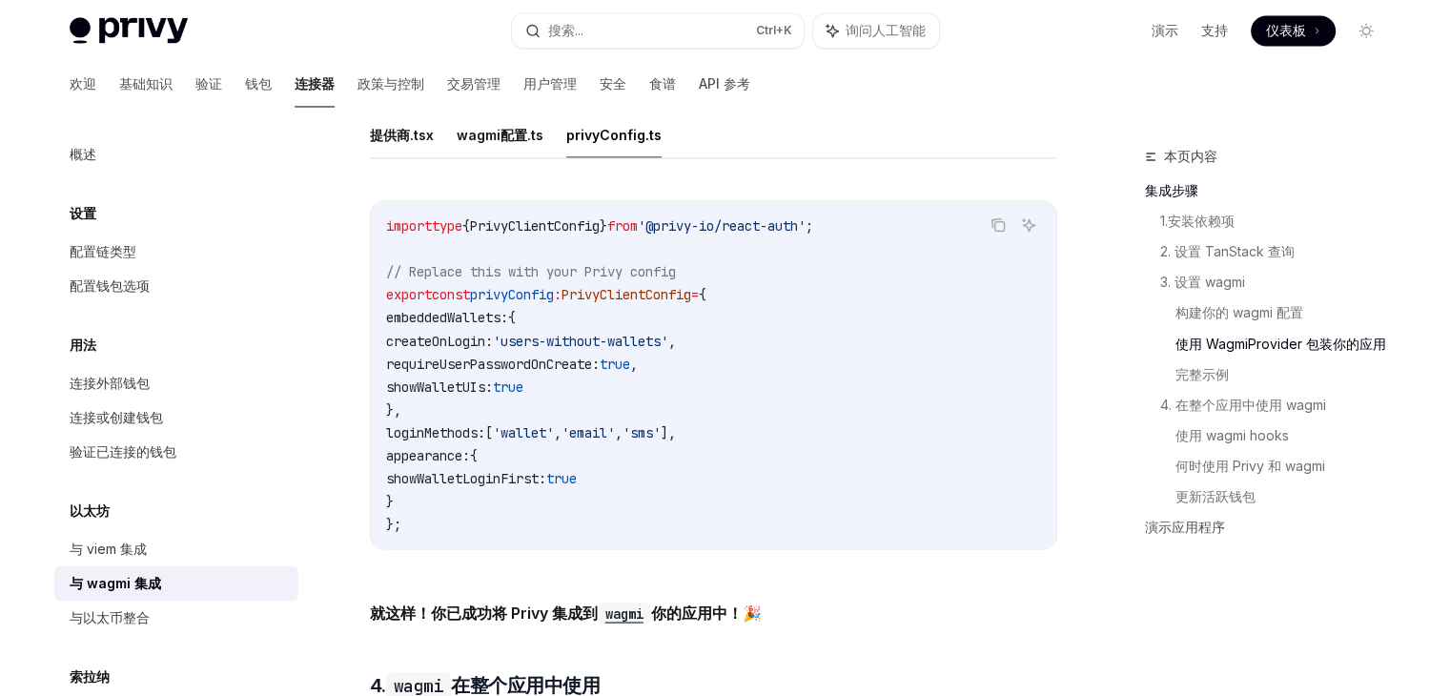
click at [526, 292] on span "privyConfig" at bounding box center [512, 294] width 84 height 17
click at [555, 446] on code "import type { PrivyClientConfig } from '@privy-io/react-auth' ; // Replace this…" at bounding box center [713, 375] width 655 height 320
click at [533, 436] on span "'wallet'" at bounding box center [523, 431] width 61 height 17
click at [530, 305] on code "import type { PrivyClientConfig } from '@privy-io/react-auth' ; // Replace this…" at bounding box center [713, 375] width 655 height 320
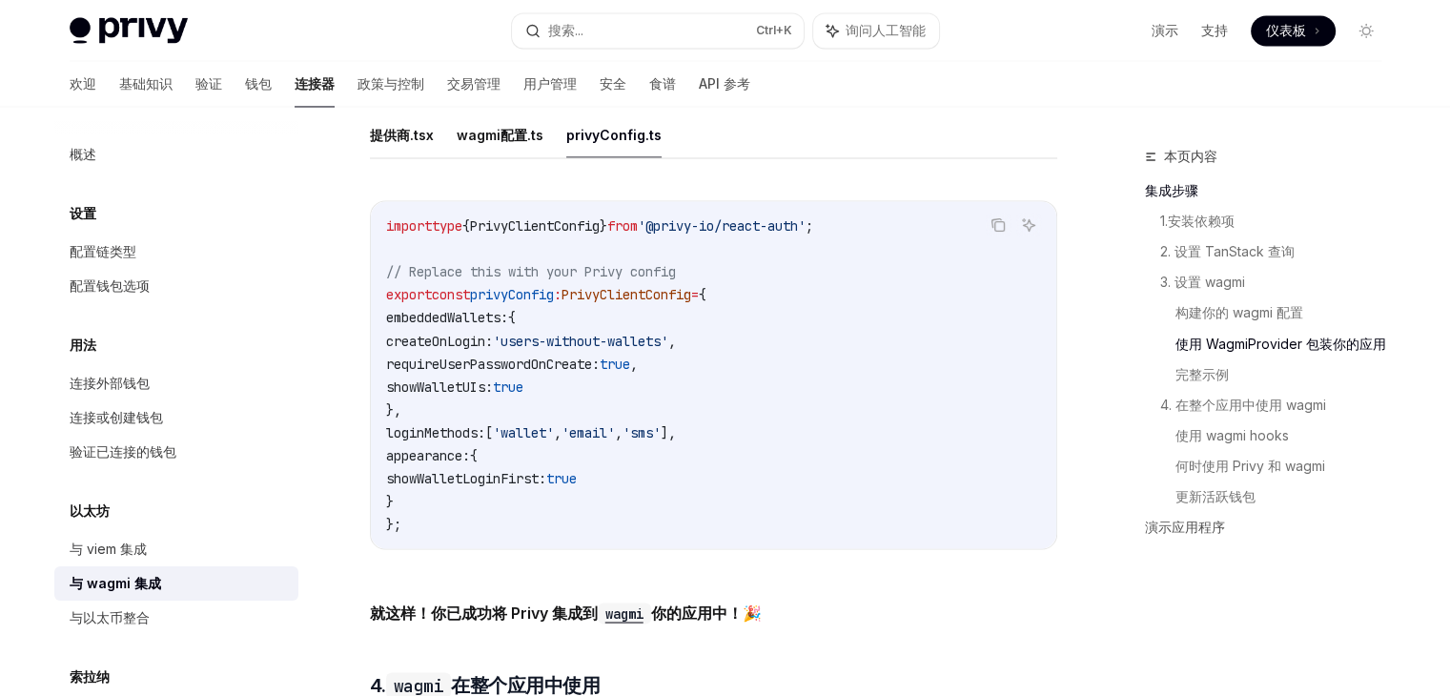
click at [530, 305] on code "import type { PrivyClientConfig } from '@privy-io/react-auth' ; // Replace this…" at bounding box center [713, 375] width 655 height 320
click at [577, 484] on span "true" at bounding box center [561, 477] width 31 height 17
click at [546, 476] on span "showWalletLoginFirst:" at bounding box center [466, 477] width 160 height 17
click at [632, 486] on code "import type { PrivyClientConfig } from '@privy-io/react-auth' ; // Replace this…" at bounding box center [713, 375] width 655 height 320
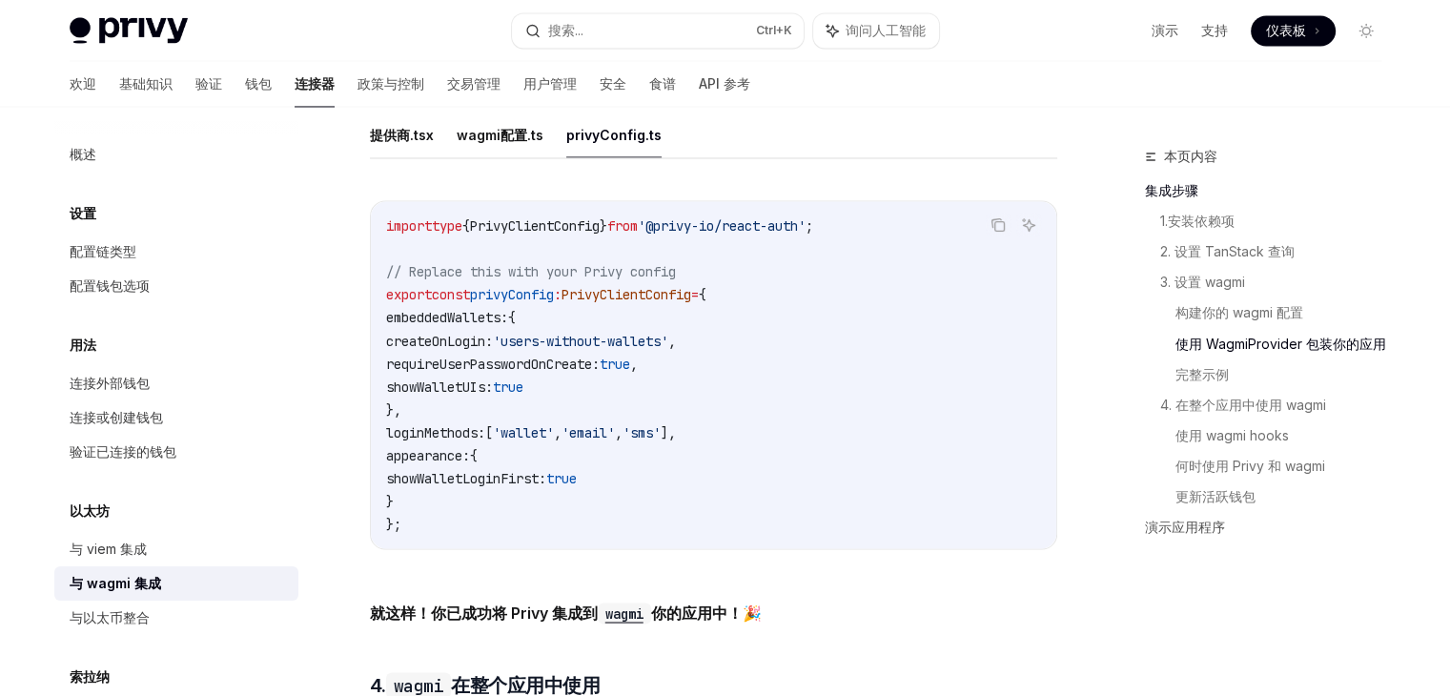
click at [493, 392] on span "showWalletUIs:" at bounding box center [439, 386] width 107 height 17
click at [465, 344] on span "createOnLogin:" at bounding box center [439, 340] width 107 height 17
click at [398, 150] on button "提供商.tsx" at bounding box center [402, 134] width 64 height 45
type textarea "*"
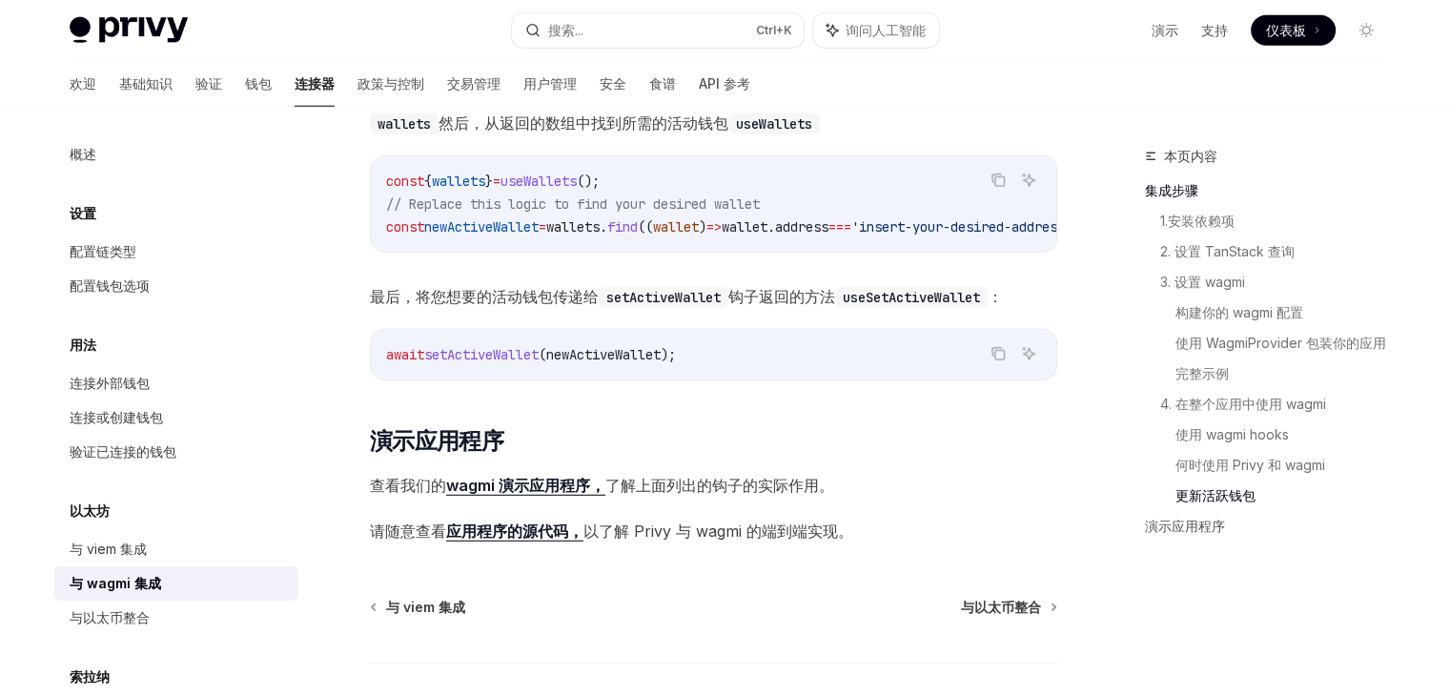
scroll to position [5070, 0]
click at [517, 542] on font "应用程序的源代码，" at bounding box center [514, 531] width 137 height 19
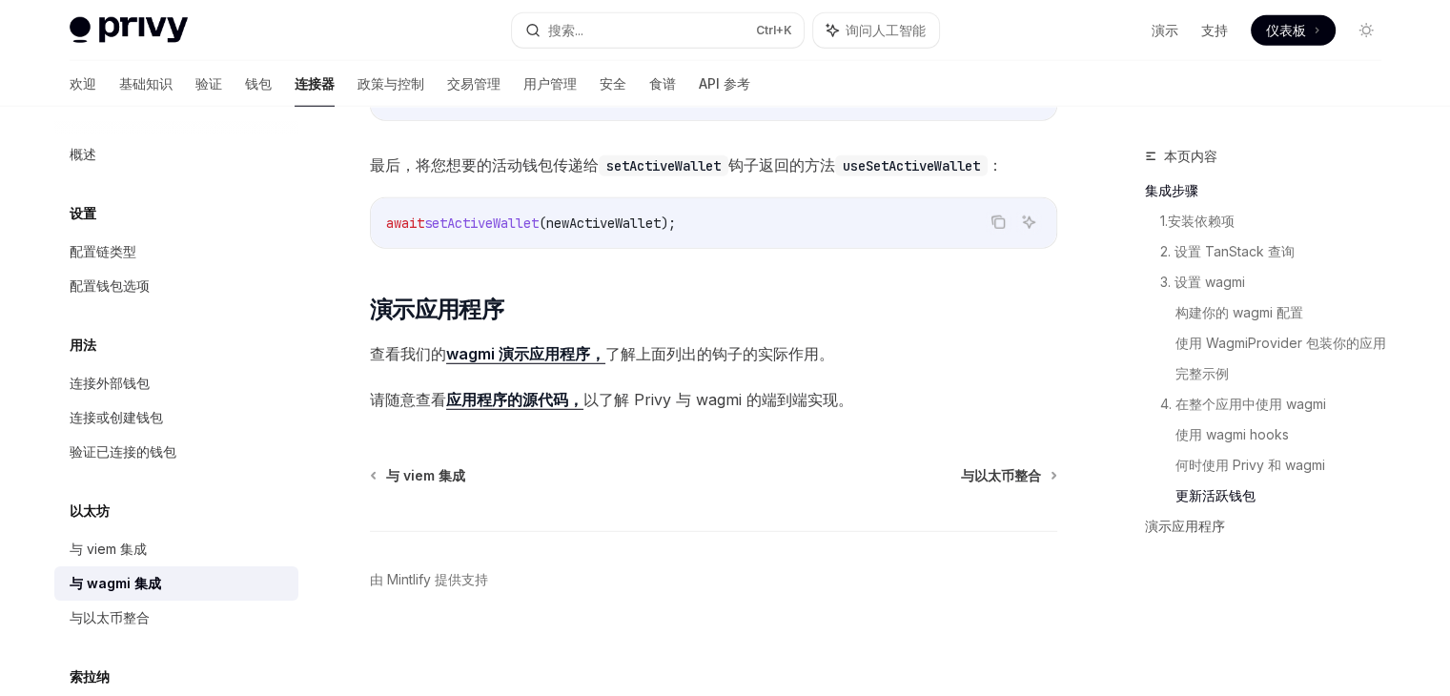
click at [517, 348] on font "wagmi 演示应用程序，" at bounding box center [525, 353] width 159 height 19
